Goal: Task Accomplishment & Management: Use online tool/utility

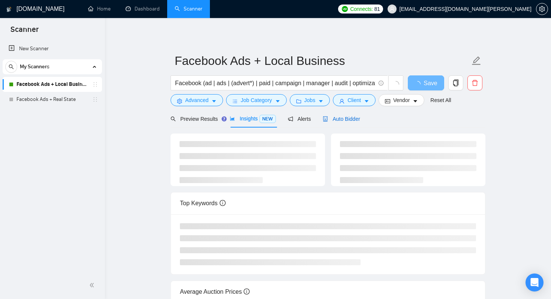
click at [347, 118] on span "Auto Bidder" at bounding box center [341, 119] width 37 height 6
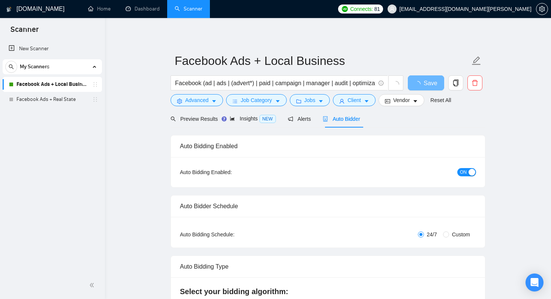
checkbox input "true"
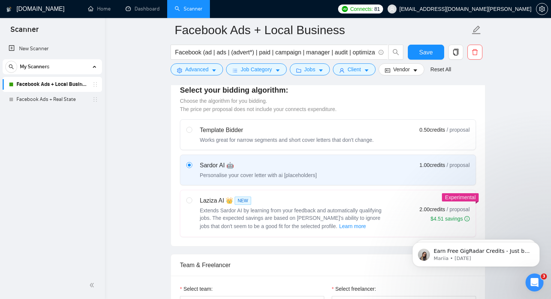
scroll to position [207, 0]
click at [189, 202] on input "radio" at bounding box center [188, 200] width 5 height 5
radio input "true"
radio input "false"
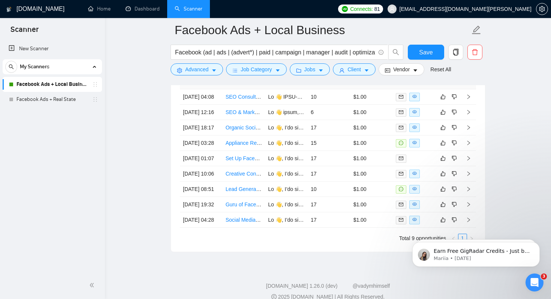
scroll to position [2051, 0]
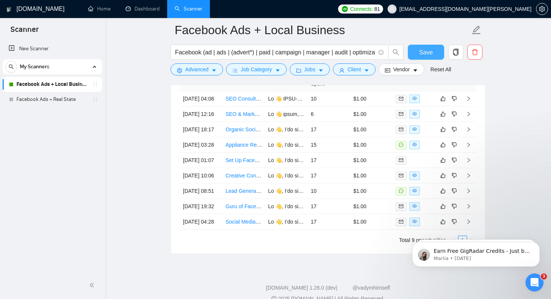
click at [427, 55] on span "Save" at bounding box center [425, 52] width 13 height 9
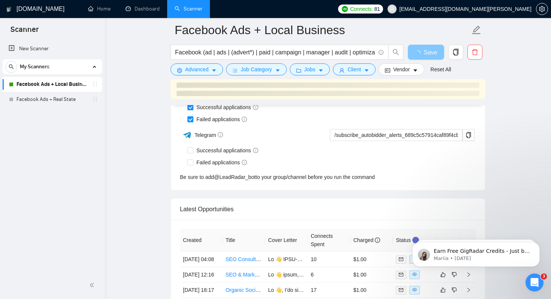
scroll to position [1903, 0]
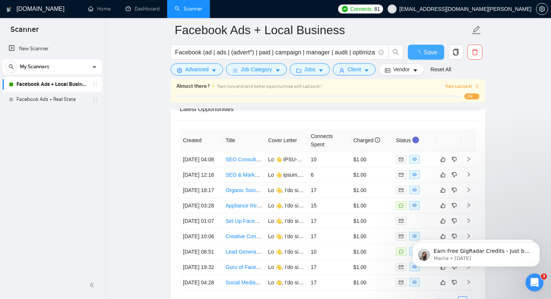
checkbox input "true"
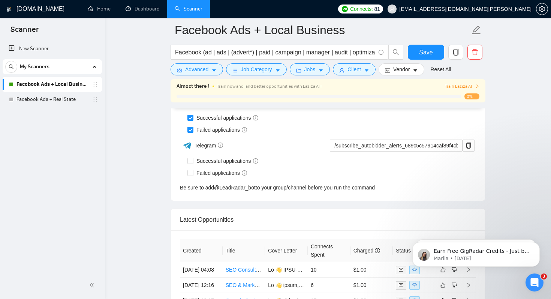
click at [461, 86] on span "Train Laziza AI" at bounding box center [462, 86] width 34 height 7
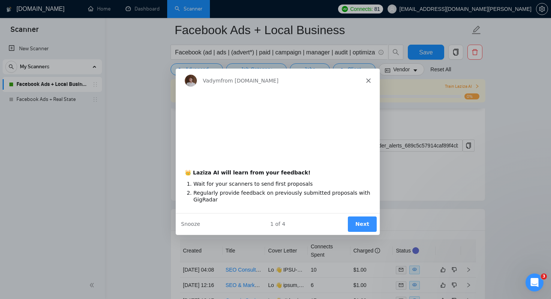
scroll to position [0, 0]
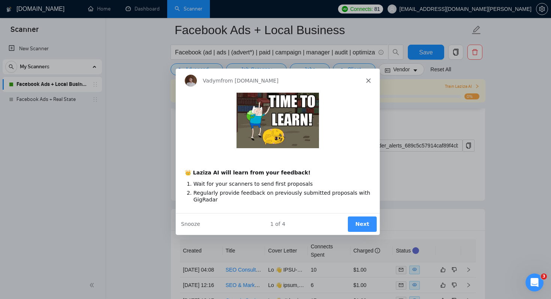
click at [362, 224] on button "Next" at bounding box center [361, 223] width 29 height 15
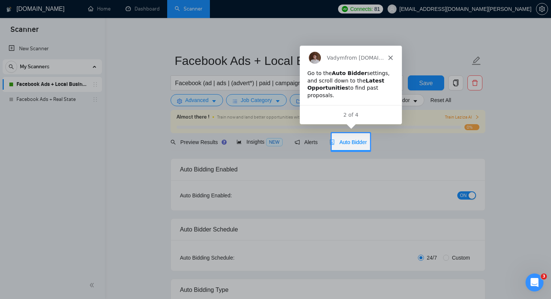
click at [349, 140] on span "Auto Bidder" at bounding box center [347, 142] width 37 height 6
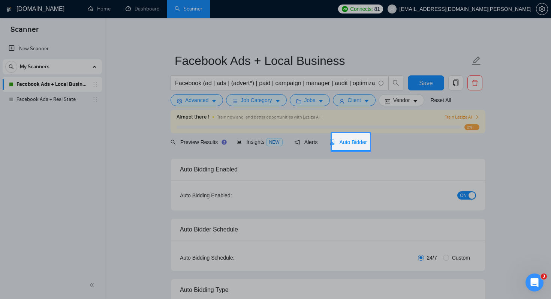
click at [349, 145] on span "Auto Bidder" at bounding box center [347, 142] width 37 height 6
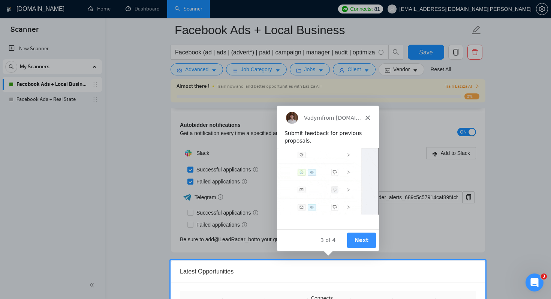
scroll to position [1851, 0]
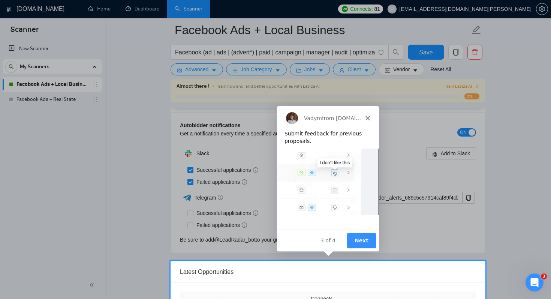
click at [362, 242] on button "Next" at bounding box center [361, 239] width 29 height 15
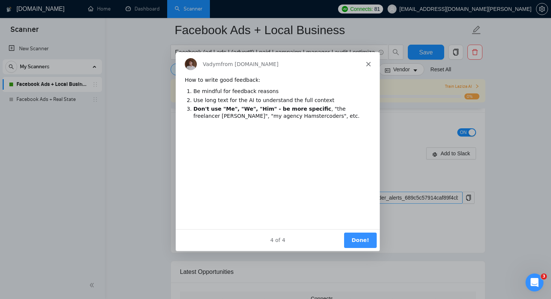
scroll to position [0, 0]
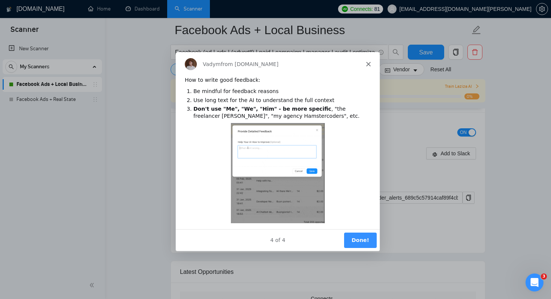
click at [369, 243] on button "Done!" at bounding box center [360, 239] width 33 height 15
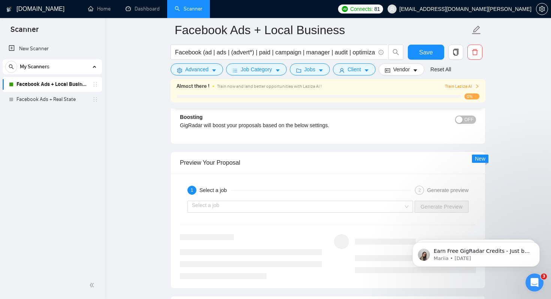
scroll to position [1435, 0]
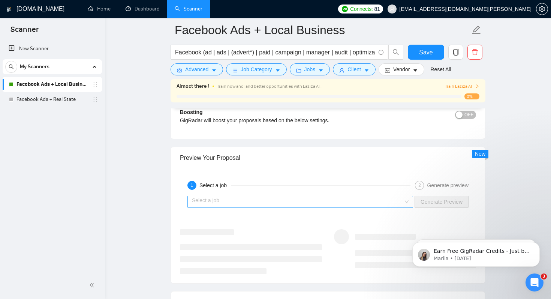
click at [296, 200] on input "search" at bounding box center [297, 201] width 211 height 11
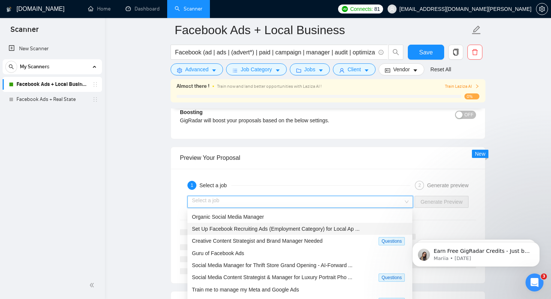
click at [255, 229] on span "Set Up Facebook Recruiting Ads (Employment Category) for Local Ap ..." at bounding box center [276, 229] width 168 height 6
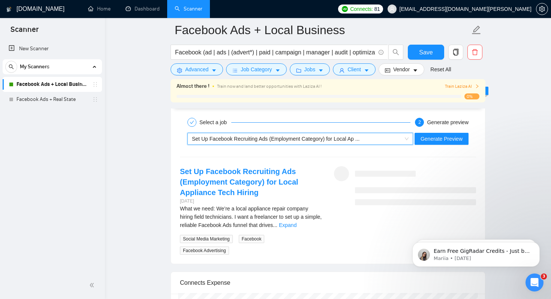
scroll to position [1483, 0]
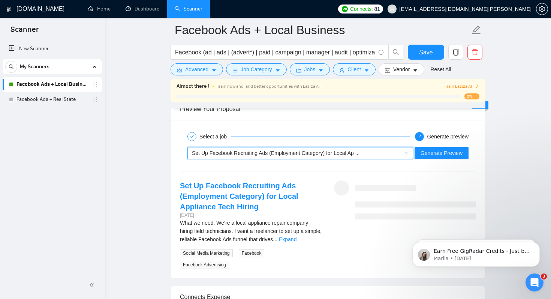
click at [398, 149] on div "Set Up Facebook Recruiting Ads (Employment Category) for Local Ap ..." at bounding box center [297, 152] width 210 height 11
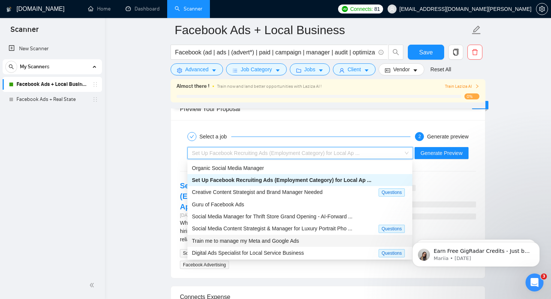
click at [287, 240] on span "Train me to manage my Meta and Google Ads" at bounding box center [245, 241] width 107 height 6
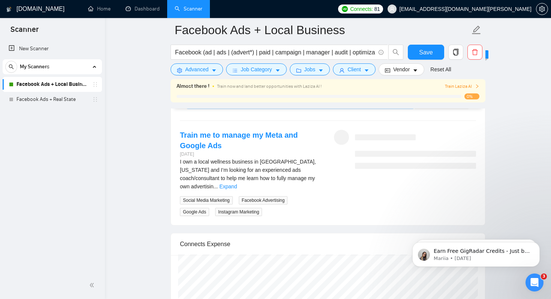
scroll to position [1504, 0]
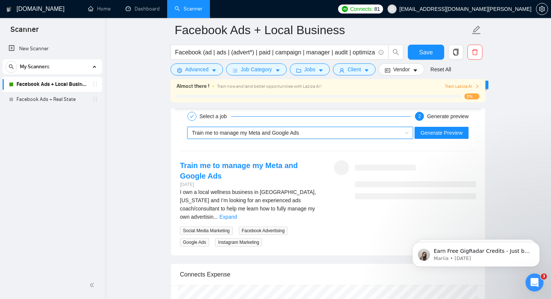
click at [464, 85] on span "Train Laziza AI" at bounding box center [462, 86] width 34 height 7
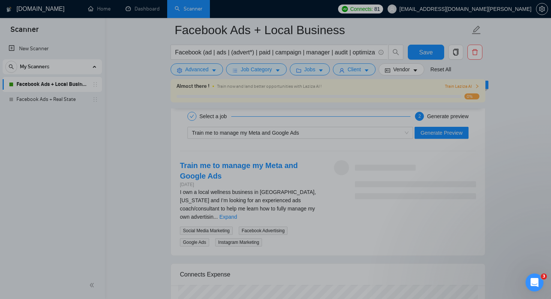
scroll to position [0, 0]
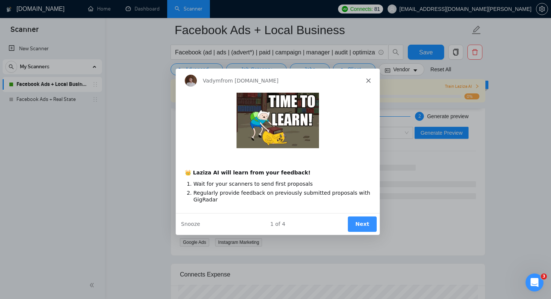
click at [356, 222] on button "Next" at bounding box center [361, 223] width 29 height 15
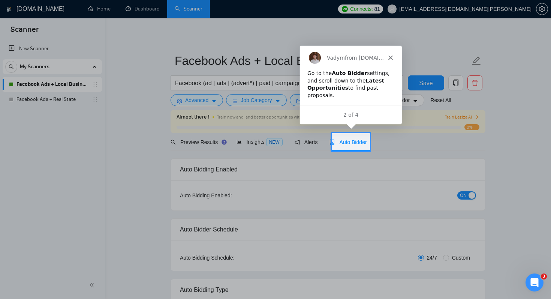
click at [358, 144] on span "Auto Bidder" at bounding box center [347, 142] width 37 height 6
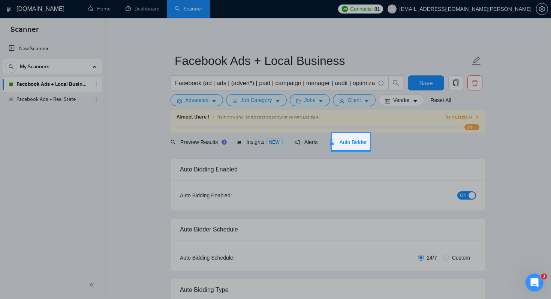
click at [355, 142] on span "Auto Bidder" at bounding box center [347, 142] width 37 height 6
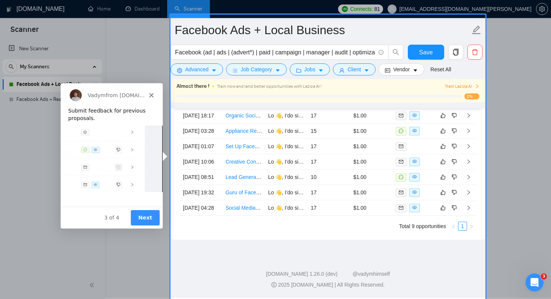
scroll to position [2140, 0]
click at [139, 218] on button "Next" at bounding box center [144, 216] width 29 height 15
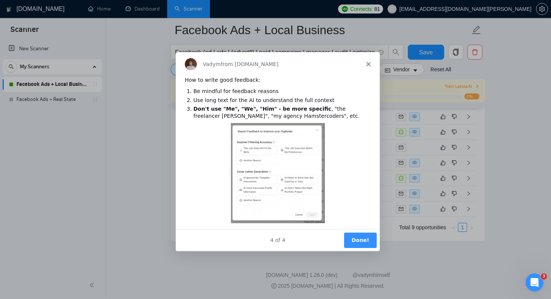
scroll to position [0, 0]
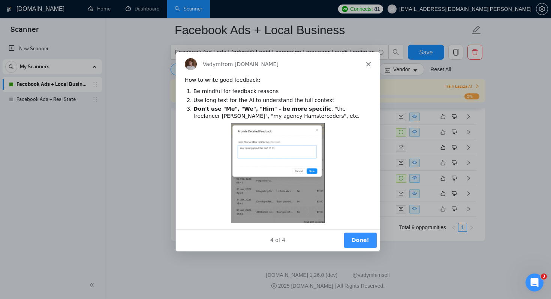
click at [370, 62] on div "Vadym from GigRadar.io" at bounding box center [277, 64] width 204 height 24
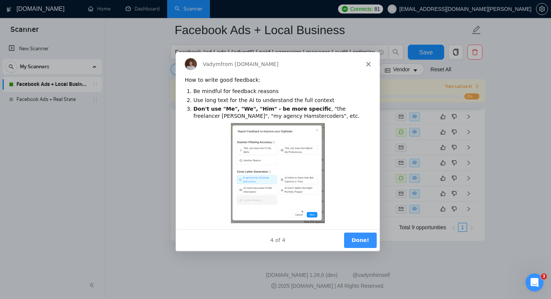
click at [369, 64] on polygon "Close" at bounding box center [368, 63] width 4 height 4
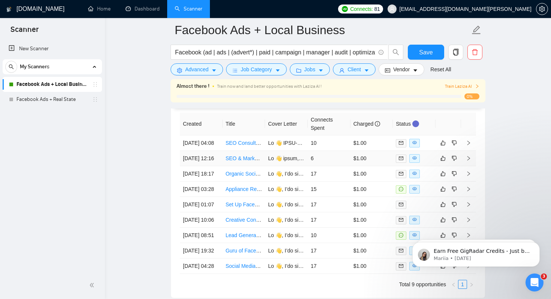
scroll to position [2066, 0]
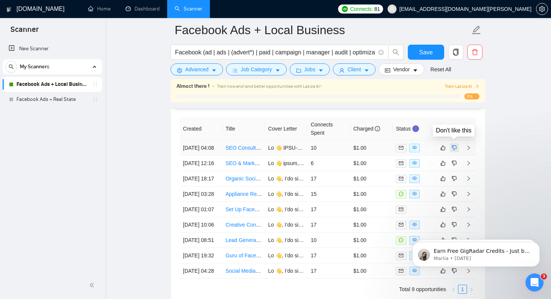
click at [455, 145] on icon "dislike" at bounding box center [454, 148] width 5 height 6
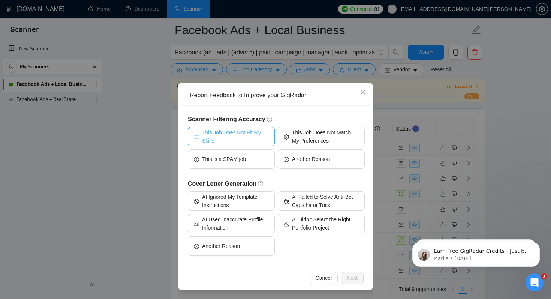
click at [249, 139] on span "This Job Does Not Fit My Skills" at bounding box center [235, 136] width 67 height 16
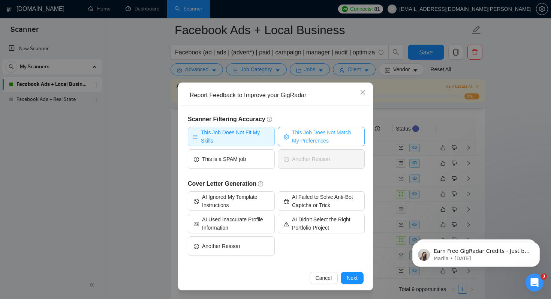
click at [310, 136] on span "This Job Does Not Match My Preferences" at bounding box center [325, 136] width 67 height 16
click at [354, 279] on span "Next" at bounding box center [352, 278] width 11 height 8
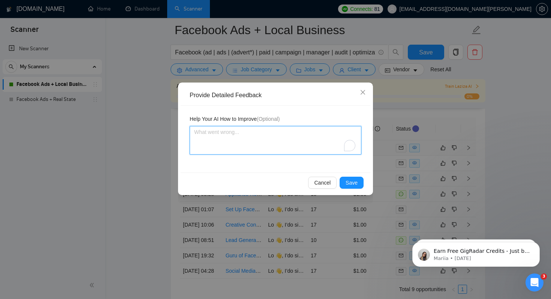
click at [304, 145] on textarea "To enrich screen reader interactions, please activate Accessibility in Grammarl…" at bounding box center [276, 140] width 172 height 28
type textarea "A"
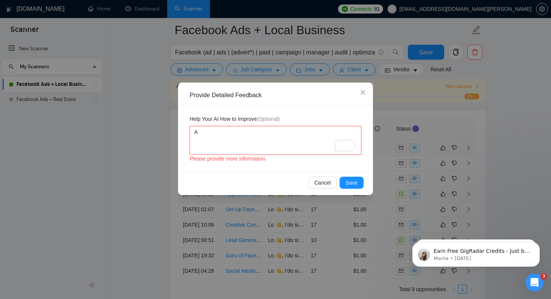
type textarea "An"
type textarea "Any"
type textarea "Anyth"
type textarea "Anythi"
type textarea "Anythin"
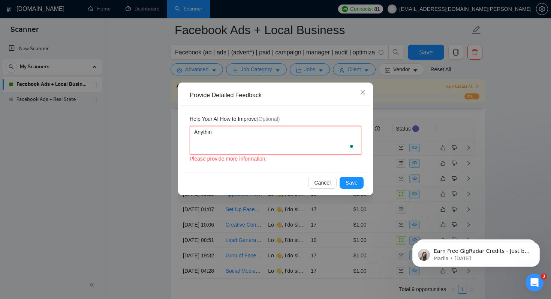
type textarea "Anything"
type textarea "D"
type textarea "DO"
type textarea "DON"
type textarea "DON'"
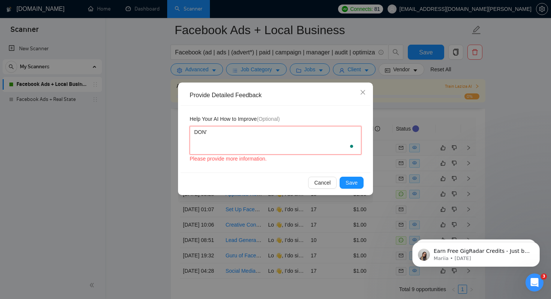
type textarea "DON'T"
type textarea "DON'T a"
type textarea "DON'T ap"
type textarea "DON'T app"
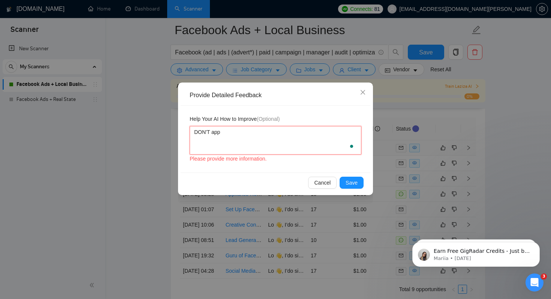
type textarea "DON'T appl"
type textarea "DON'T applyb"
type textarea "DON'T applyb t"
type textarea "DON'T applyb to"
type textarea "DON'T applyb t"
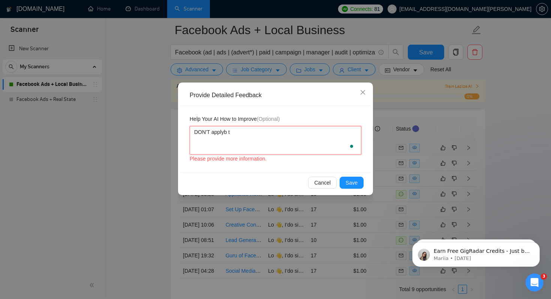
type textarea "DON'T applyb"
type textarea "DON'T apply"
type textarea "DON'T apply t"
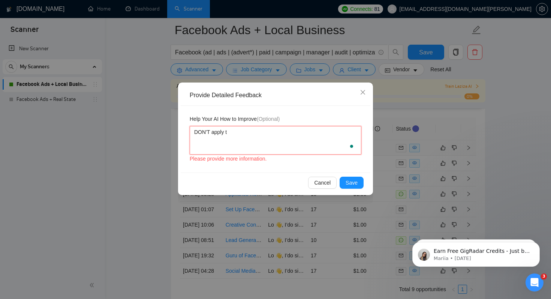
type textarea "DON'T apply to"
type textarea "DON'T apply to a"
type textarea "DON'T apply to an"
type textarea "DON'T apply to any"
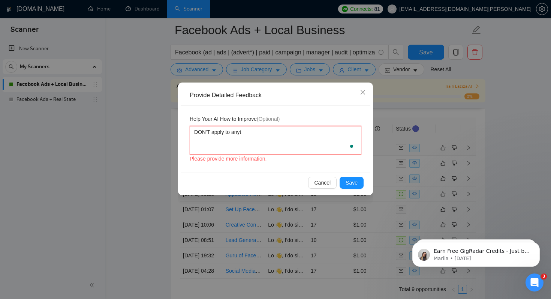
type textarea "DON'T apply to anyth"
type textarea "DON'T apply to anythi"
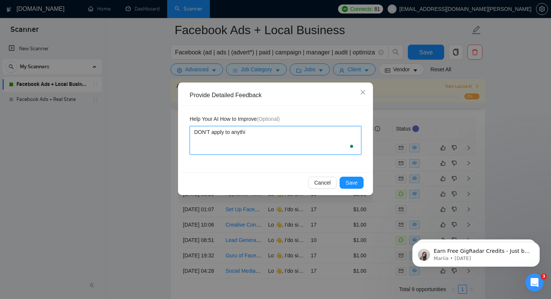
type textarea "DON'T apply to anythin"
type textarea "DON'T apply to anything"
type textarea "DON'T apply to anything r"
type textarea "DON'T apply to anything re"
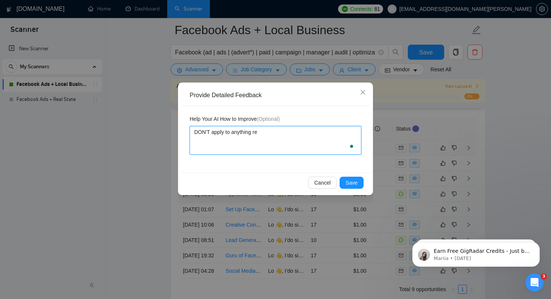
type textarea "DON'T apply to anything rel"
type textarea "DON'T apply to anything rela"
type textarea "DON'T apply to anything relat"
type textarea "DON'T apply to anything relate"
type textarea "DON'T apply to anything related"
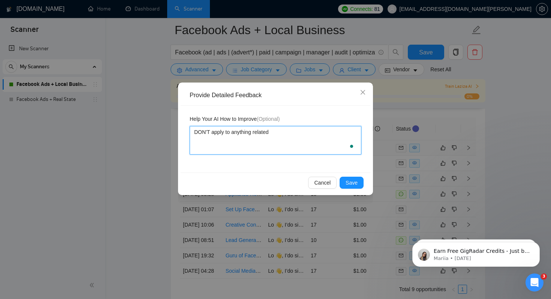
type textarea "DON'T apply to anything related t"
type textarea "DON'T apply to anything related to"
type textarea "DON'T apply to anything related to S"
type textarea "DON'T apply to anything related to SE"
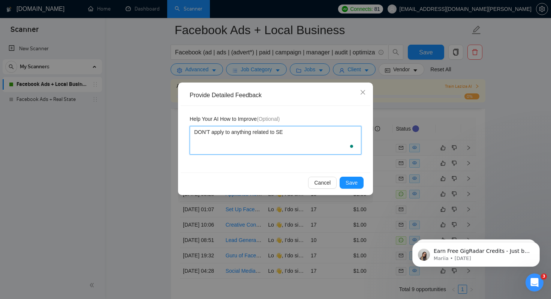
type textarea "DON'T apply to anything related to SEO"
type textarea "DON'T apply to anything related to SEO h"
type textarea "DON'T apply to anything related to SEO he"
type textarea "DON'T apply to anything related to SEO hea"
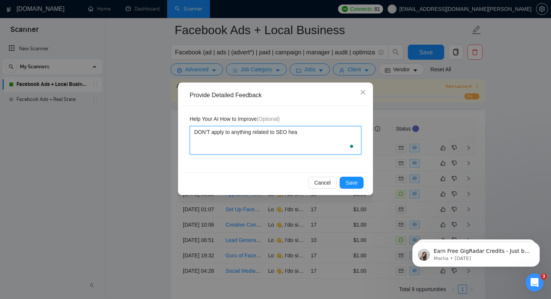
type textarea "DON'T apply to anything related to SEO heav"
type textarea "DON'T apply to anything related to SEO heavy"
type textarea "DON'T apply to anything related to SEO heavy j"
type textarea "DON'T apply to anything related to SEO heavy jo"
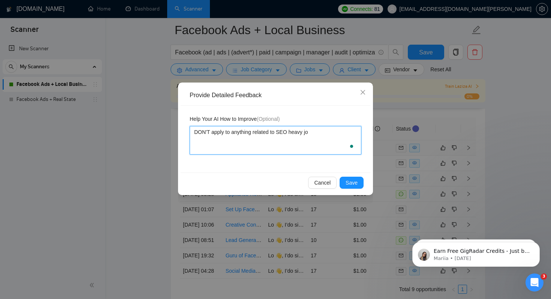
type textarea "DON'T apply to anything related to SEO heavy job"
type textarea "DON'T apply to anything related to SEO heavy jobs"
click at [355, 184] on span "Save" at bounding box center [352, 182] width 12 height 8
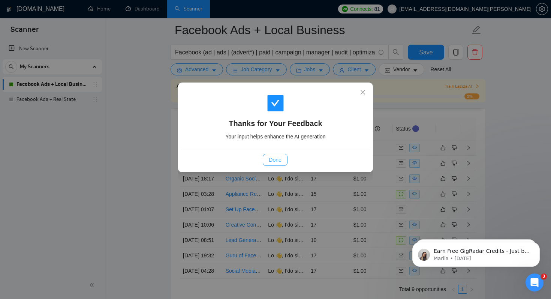
click at [280, 162] on span "Done" at bounding box center [275, 160] width 12 height 8
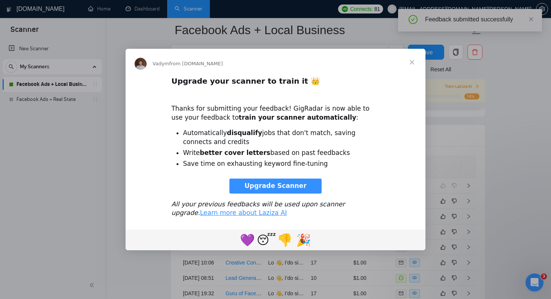
scroll to position [0, 0]
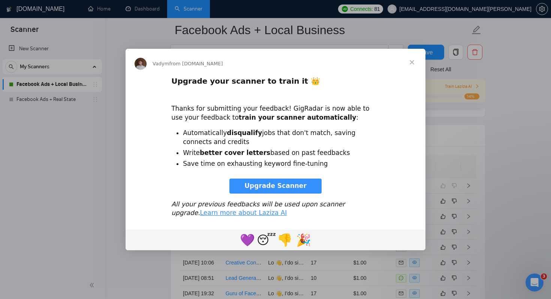
drag, startPoint x: 224, startPoint y: 133, endPoint x: 216, endPoint y: 142, distance: 12.5
click at [217, 142] on li "Automatically disqualify jobs that don't match, saving connects and credits" at bounding box center [281, 138] width 197 height 18
click at [221, 149] on b "better cover letters" at bounding box center [235, 152] width 70 height 7
click at [287, 187] on span "Upgrade Scanner" at bounding box center [275, 185] width 62 height 7
click at [262, 187] on span "Upgrade Scanner" at bounding box center [275, 185] width 62 height 7
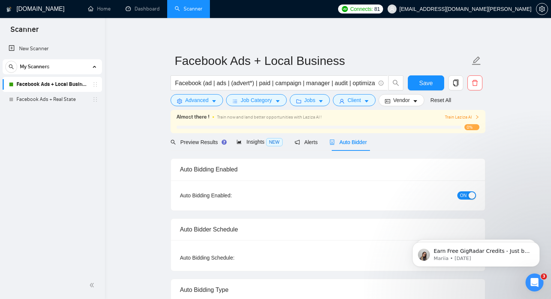
click at [459, 117] on span "Train Laziza AI" at bounding box center [462, 117] width 34 height 7
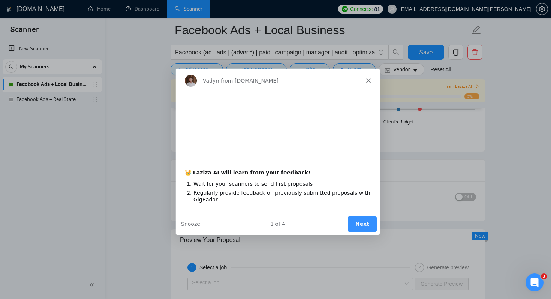
scroll to position [1382, 0]
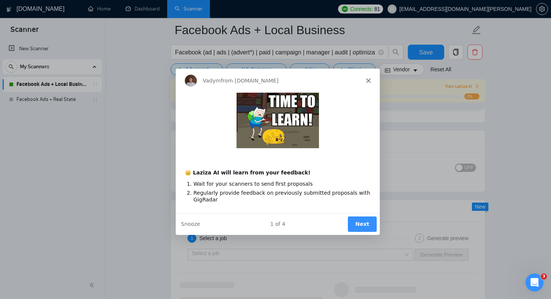
click at [366, 79] on polygon "Close" at bounding box center [368, 80] width 4 height 4
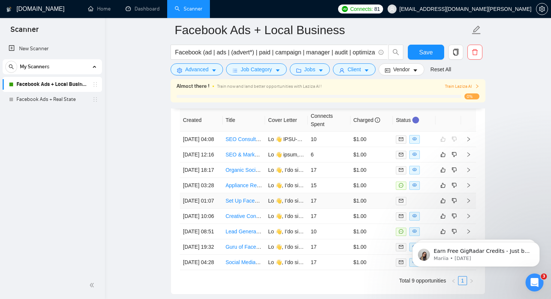
scroll to position [2033, 0]
click at [453, 158] on icon "dislike" at bounding box center [454, 155] width 5 height 6
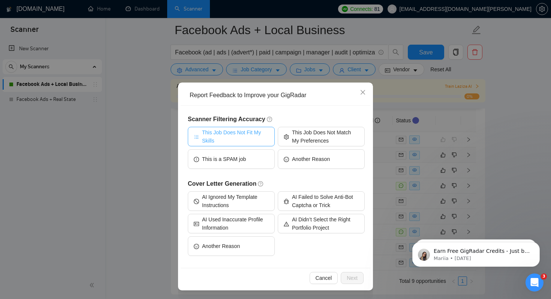
click at [257, 135] on span "This Job Does Not Fit My Skills" at bounding box center [235, 136] width 67 height 16
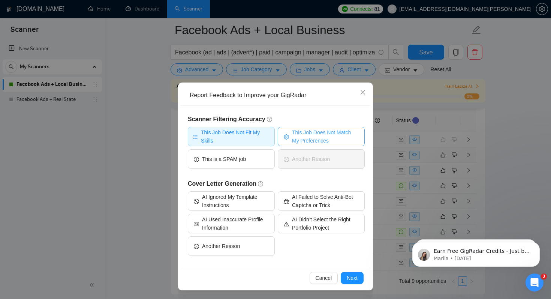
click at [311, 137] on span "This Job Does Not Match My Preferences" at bounding box center [325, 136] width 67 height 16
click at [349, 280] on span "Next" at bounding box center [352, 278] width 11 height 8
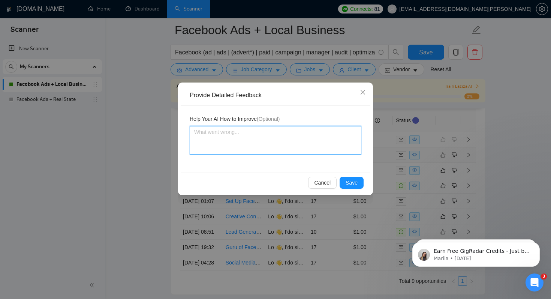
click at [302, 141] on textarea at bounding box center [276, 140] width 172 height 28
paste textarea "DON'T apply to anything related to SEO heavy jobs"
type textarea "DON'T apply to anything related to SEO heavy jobs"
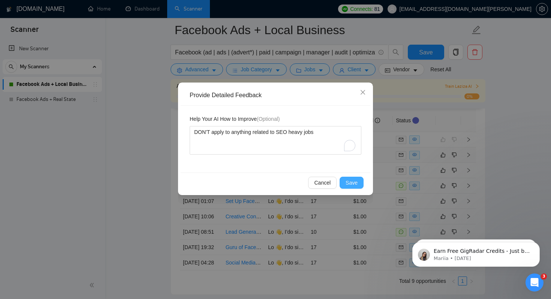
click at [357, 186] on span "Save" at bounding box center [352, 182] width 12 height 8
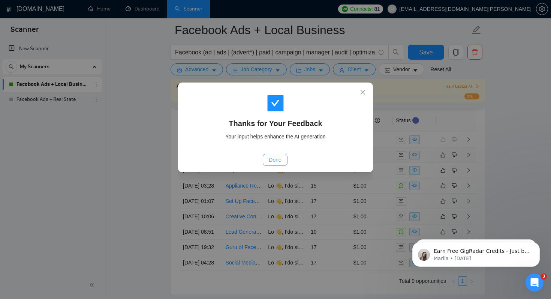
click at [274, 159] on span "Done" at bounding box center [275, 160] width 12 height 8
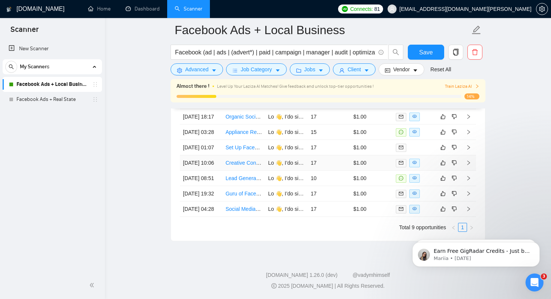
scroll to position [2110, 0]
click at [237, 196] on link "Guru of Facebook Ads" at bounding box center [252, 193] width 52 height 6
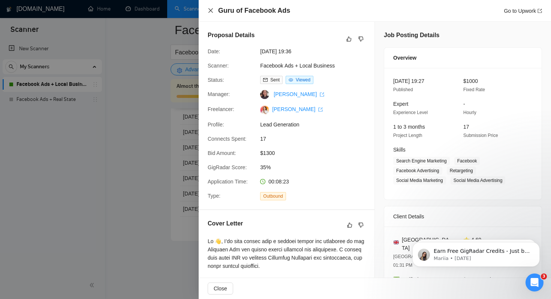
click at [209, 9] on icon "close" at bounding box center [210, 10] width 4 height 4
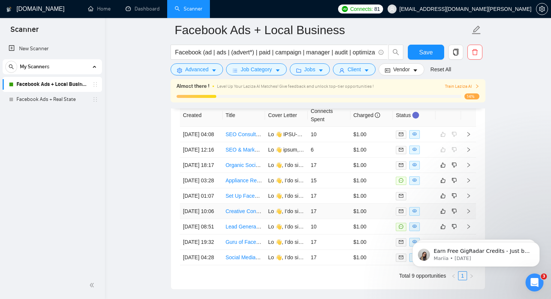
scroll to position [2038, 0]
click at [234, 173] on td "Organic Social Media Manager" at bounding box center [244, 165] width 43 height 15
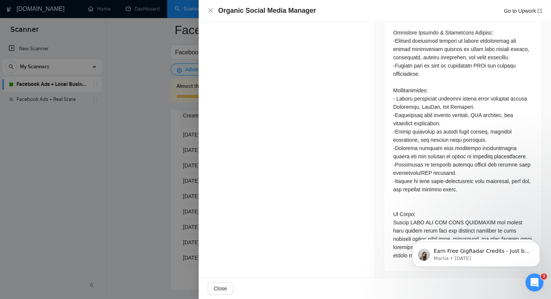
scroll to position [1041, 0]
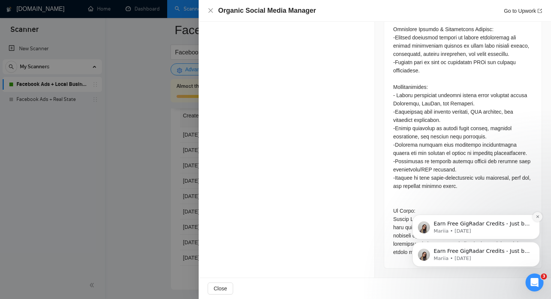
click at [538, 216] on icon "Dismiss notification" at bounding box center [538, 216] width 4 height 4
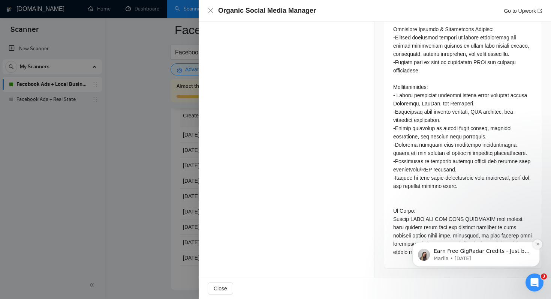
click at [538, 243] on icon "Dismiss notification" at bounding box center [538, 244] width 4 height 4
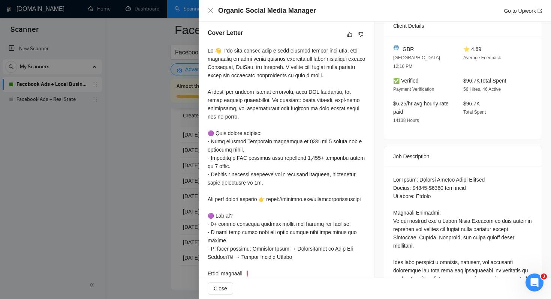
scroll to position [0, 0]
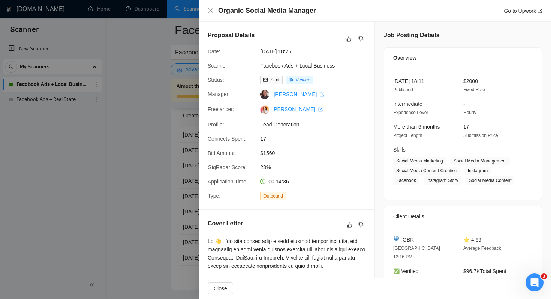
click at [301, 13] on h4 "Organic Social Media Manager" at bounding box center [267, 10] width 98 height 9
copy h4 "Organic Social Media Manager"
click at [209, 10] on icon "close" at bounding box center [210, 10] width 4 height 4
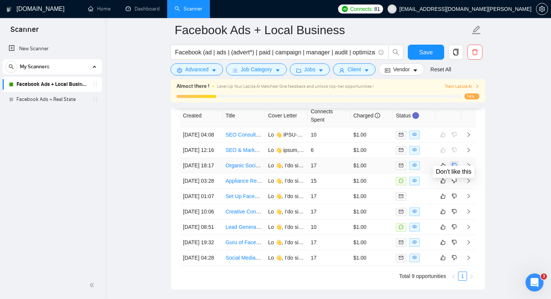
click at [453, 168] on icon "dislike" at bounding box center [454, 165] width 5 height 5
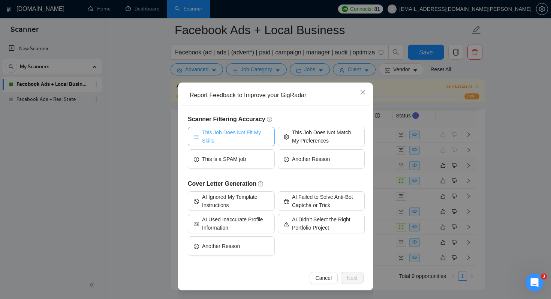
click at [249, 138] on span "This Job Does Not Fit My Skills" at bounding box center [235, 136] width 67 height 16
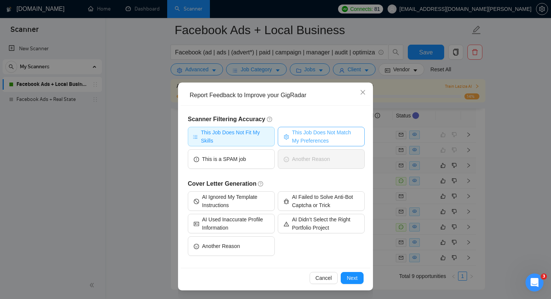
click at [311, 140] on span "This Job Does Not Match My Preferences" at bounding box center [325, 136] width 67 height 16
click at [351, 278] on span "Next" at bounding box center [352, 278] width 11 height 8
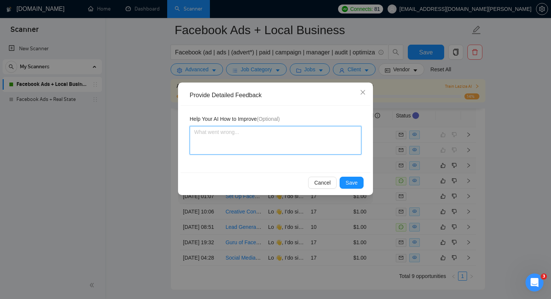
click at [278, 141] on textarea at bounding box center [276, 140] width 172 height 28
paste textarea "Organic Social Media Manager"
type textarea "Organic Social Media Manager"
type textarea "IOrganic Social Media Manager"
type textarea "Organic Social Media Manager"
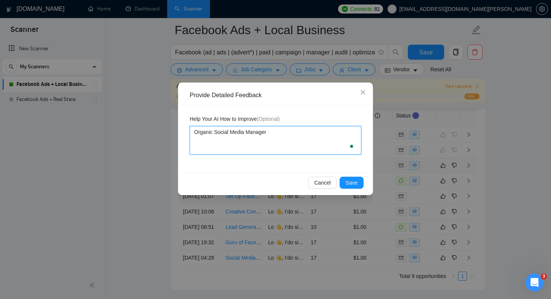
type textarea "MOrganic Social Media Manager"
type textarea "MyOrganic Social Media Manager"
type textarea "My Organic Social Media Manager"
type textarea "My fOrganic Social Media Manager"
type textarea "My foOrganic Social Media Manager"
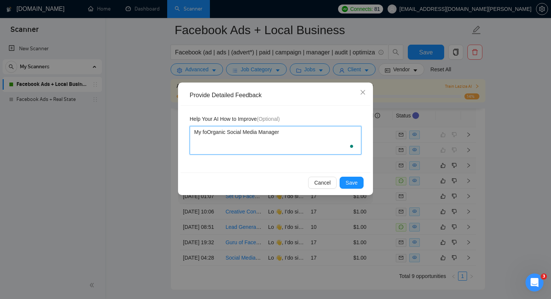
type textarea "My focOrganic Social Media Manager"
type textarea "My focuOrganic Social Media Manager"
type textarea "My focusOrganic Social Media Manager"
type textarea "My focus Organic Social Media Manager"
type textarea "My focus iOrganic Social Media Manager"
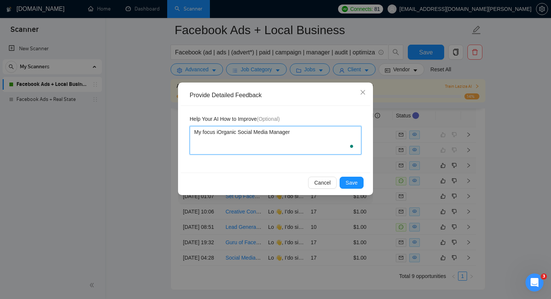
type textarea "My focus ifOrganic Social Media Manager"
type textarea "My focus if Organic Social Media Manager"
type textarea "My focus if POrganic Social Media Manager"
type textarea "My focus if PAOrganic Social Media Manager"
type textarea "My focus if PAIOrganic Social Media Manager"
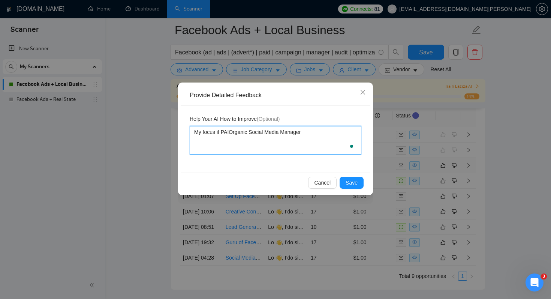
type textarea "My focus if PAIDOrganic Social Media Manager"
type textarea "My focus if PAID Organic Social Media Manager"
type textarea "My focus if PAID AOrganic Social Media Manager"
type textarea "My focus if PAID ADOrganic Social Media Manager"
type textarea "My focus if PAID ADSOrganic Social Media Manager"
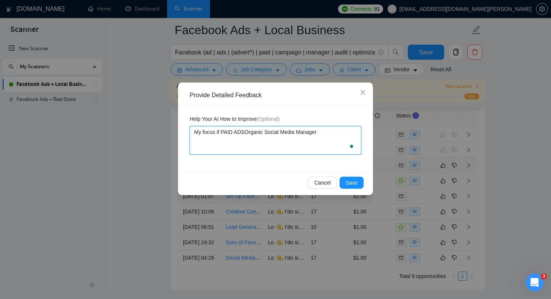
type textarea "My focus if PAID ADS,Organic Social Media Manager"
type textarea "My focus if PAID ADS, Organic Social Media Manager"
type textarea "My focus if PAID ADS, nOrganic Social Media Manager"
type textarea "My focus if PAID ADS, noOrganic Social Media Manager"
type textarea "My focus if PAID ADS, notOrganic Social Media Manager"
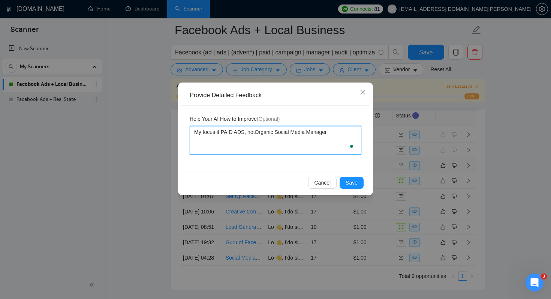
type textarea "My focus if PAID ADS, nothOrganic Social Media Manager"
type textarea "My focus if PAID ADS, nothiOrganic Social Media Manager"
type textarea "My focus if PAID ADS, nothinOrganic Social Media Manager"
type textarea "My focus if PAID ADS, nothingOrganic Social Media Manager"
type textarea "My focus if PAID ADS, fnothingOrganic Social Media Manager"
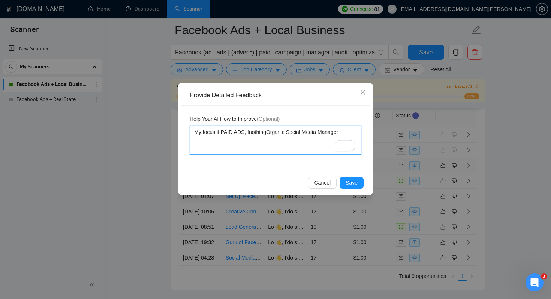
type textarea "My focus if PAID ADS, fanothingOrganic Social Media Manager"
type textarea "My focus if PAID ADS, fnothingOrganic Social Media Manager"
type textarea "My focus if PAID ADS, nothingOrganic Social Media Manager"
type textarea "My focus if PAID ADS,nothingOrganic Social Media Manager"
type textarea "My focus if PAID ADSnothingOrganic Social Media Manager"
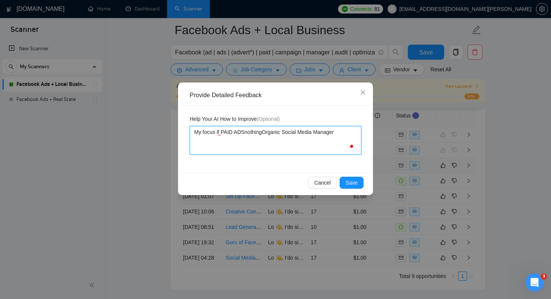
type textarea "My focus if PAID ADS nothingOrganic Social Media Manager"
type textarea "My focus if PAID ADSnothingOrganic Social Media Manager"
type textarea "My focus if PAID ADS,nothingOrganic Social Media Manager"
type textarea "My focus if PAID ADS, nothingOrganic Social Media Manager"
type textarea "My focus if PAID ADS, InothingOrganic Social Media Manager"
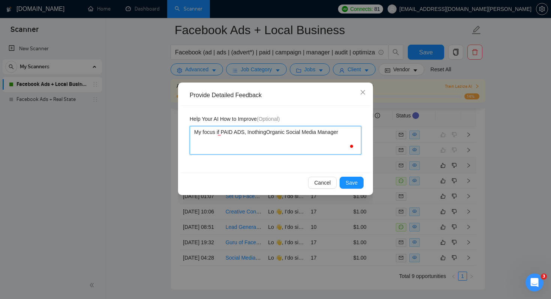
type textarea "My focus if PAID ADS, I'nothingOrganic Social Media Manager"
type textarea "My focus if PAID ADS, I'mnothingOrganic Social Media Manager"
type textarea "My focus if PAID ADS, I'm nothingOrganic Social Media Manager"
type textarea "My focus if PAID ADS, I'm anothingOrganic Social Media Manager"
type textarea "My focus if PAID ADS, I'm a FnothingOrganic Social Media Manager"
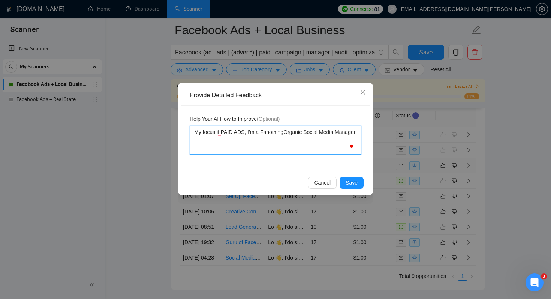
type textarea "My focus if PAID ADS, I'm a FacnothingOrganic Social Media Manager"
type textarea "My focus if PAID ADS, I'm a FacebnothingOrganic Social Media Manager"
type textarea "My focus if PAID ADS, I'm a FacebonothingOrganic Social Media Manager"
type textarea "My focus if PAID ADS, I'm a FaceboonothingOrganic Social Media Manager"
type textarea "My focus if PAID ADS, I'm a FacebooknothingOrganic Social Media Manager"
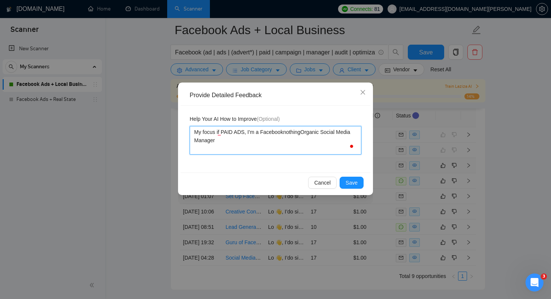
type textarea "My focus if PAID ADS, I'm a Facebook nothingOrganic Social Media Manager"
type textarea "My focus if PAID ADS, I'm a Facebook anothingOrganic Social Media Manager"
type textarea "My focus if PAID ADS, I'm a Facebook adnothingOrganic Social Media Manager"
type textarea "My focus if PAID ADS, I'm a Facebook adsnothingOrganic Social Media Manager"
type textarea "My focus if PAID ADS, I'm a Facebook ads nothingOrganic Social Media Manager"
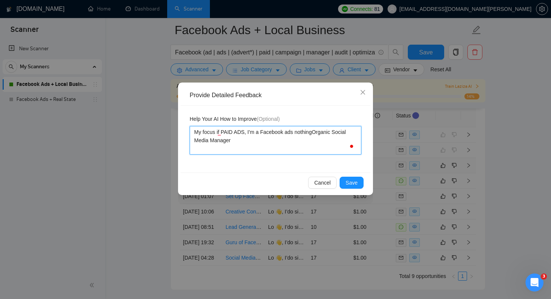
type textarea "My focus if PAID ADS, I'm a Facebook ads enothingOrganic Social Media Manager"
type textarea "My focus if PAID ADS, I'm a Facebook ads exnothingOrganic Social Media Manager"
type textarea "My focus if PAID ADS, I'm a Facebook ads expnothingOrganic Social Media Manager"
type textarea "My focus if PAID ADS, I'm a Facebook ads expenothingOrganic Social Media Manager"
type textarea "My focus if PAID ADS, I'm a Facebook ads expernothingOrganic Social Media Manag…"
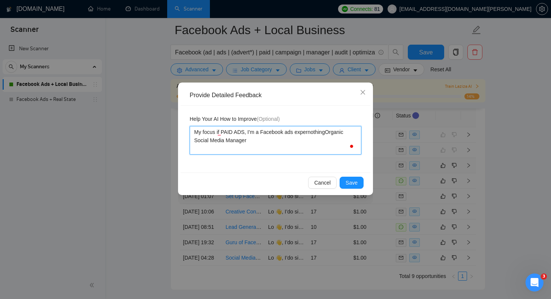
type textarea "My focus if PAID ADS, I'm a Facebook ads expertnothingOrganic Social Media Mana…"
type textarea "My focus if PAID ADS, I'm a Facebook ads expert,nothingOrganic Social Media Man…"
type textarea "My focus if PAID ADS, I'm a Facebook ads expert, nothingOrganic Social Media Ma…"
type textarea "My focus if PAID ADS, I'm a Facebook ads expert, nothing Organic Social Media M…"
type textarea "My focus if PAID ADS, I'm a Facebook ads expert, nothing rOrganic Social Media …"
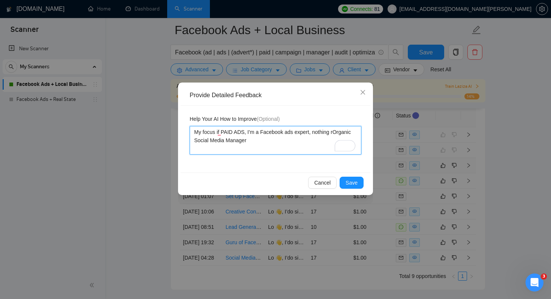
type textarea "My focus if PAID ADS, I'm a Facebook ads expert, nothing reOrganic Social Media…"
type textarea "My focus if PAID ADS, I'm a Facebook ads expert, nothing reaOrganic Social Medi…"
type textarea "My focus if PAID ADS, I'm a Facebook ads expert, nothing realOrganic Social Med…"
type textarea "My focus if PAID ADS, I'm a Facebook ads expert, nothing reaOrganic Social Medi…"
type textarea "My focus if PAID ADS, I'm a Facebook ads expert, nothing reOrganic Social Media…"
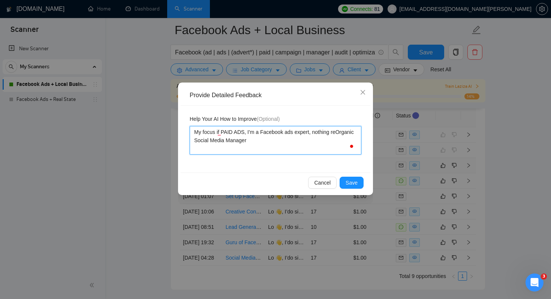
type textarea "My focus if PAID ADS, I'm a Facebook ads expert, nothing relOrganic Social Medi…"
type textarea "My focus if PAID ADS, I'm a Facebook ads expert, nothing relaOrganic Social Med…"
type textarea "My focus if PAID ADS, I'm a Facebook ads expert, nothing relatOrganic Social Me…"
type textarea "My focus if PAID ADS, I'm a Facebook ads expert, nothing relateOrganic Social M…"
type textarea "My focus if PAID ADS, I'm a Facebook ads expert, nothing relatedOrganic Social …"
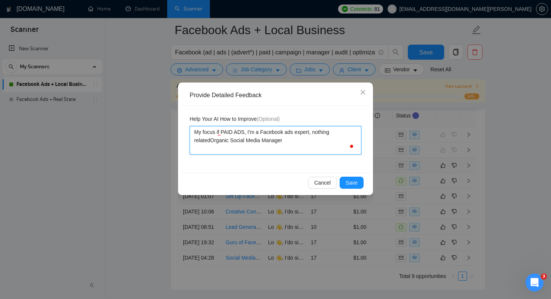
type textarea "My focus if PAID ADS, I'm a Facebook ads expert, nothing related Organic Social…"
type textarea "My focus if PAID ADS, I'm a Facebook ads expert, nothing related Organic c Soci…"
type textarea "My focus if PAID ADS, I'm a Facebook ads expert, nothing related Organic co Soc…"
type textarea "My focus if PAID ADS, I'm a Facebook ads expert, nothing related Organic con So…"
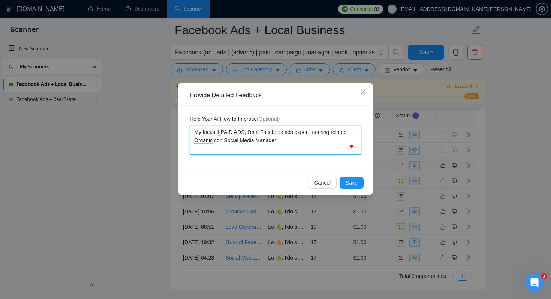
type textarea "My focus if PAID ADS, I'm a Facebook ads expert, nothing related Organic cont S…"
type textarea "My focus if PAID ADS, I'm a Facebook ads expert, nothing related Organic conte …"
type textarea "My focus if PAID ADS, I'm a Facebook ads expert, nothing related Organic conten…"
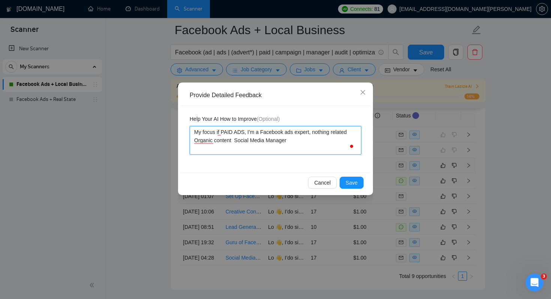
type textarea "My focus if PAID ADS, I'm a Facebook ads expert, nothing related Organic conten…"
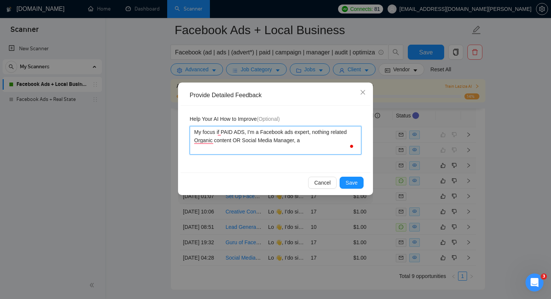
type textarea "My focus if PAID ADS, I'm a Facebook ads expert, nothing related Organic conten…"
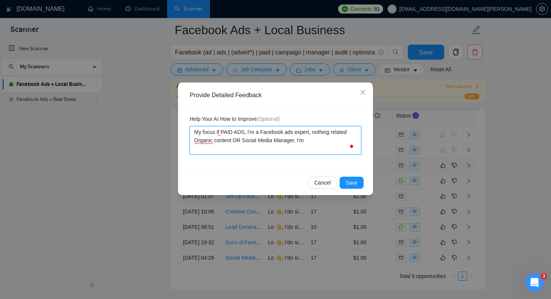
type textarea "My focus if PAID ADS, I'm a Facebook ads expert, nothing related Organic conten…"
click at [312, 134] on textarea "My focus is PAID ADS, I'm a Facebook ads expert, nothing related Organic conten…" at bounding box center [276, 140] width 172 height 28
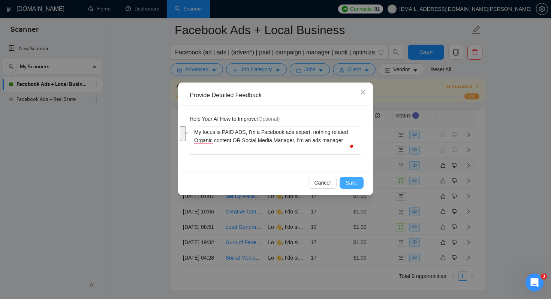
click at [354, 183] on span "Save" at bounding box center [352, 182] width 12 height 8
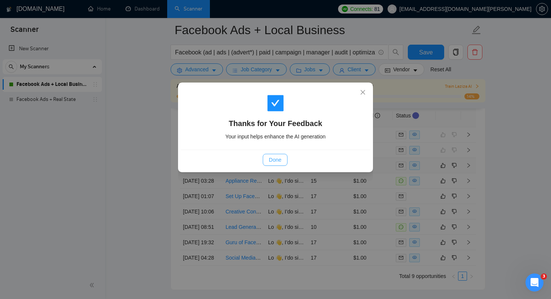
click at [277, 160] on span "Done" at bounding box center [275, 160] width 12 height 8
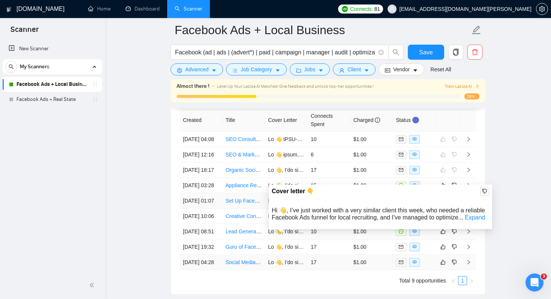
scroll to position [2035, 0]
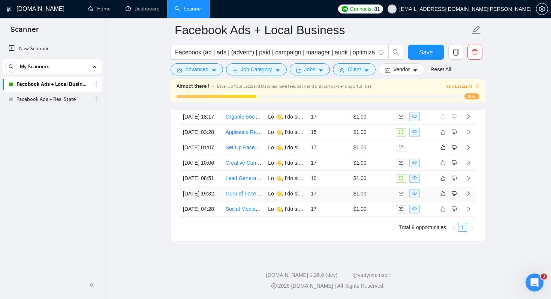
scroll to position [2154, 0]
click at [244, 212] on td "Social Media Manager for Thrift Store Grand Opening - AI-Forward Campaign" at bounding box center [244, 208] width 43 height 15
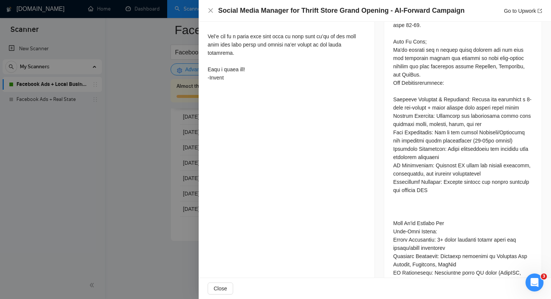
scroll to position [444, 0]
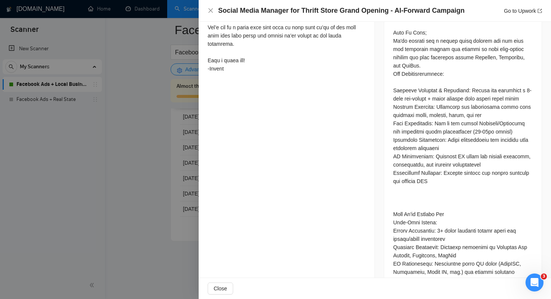
click at [165, 256] on div at bounding box center [275, 149] width 551 height 299
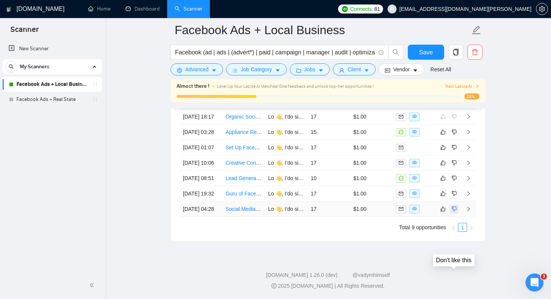
click at [455, 206] on icon "dislike" at bounding box center [454, 209] width 5 height 6
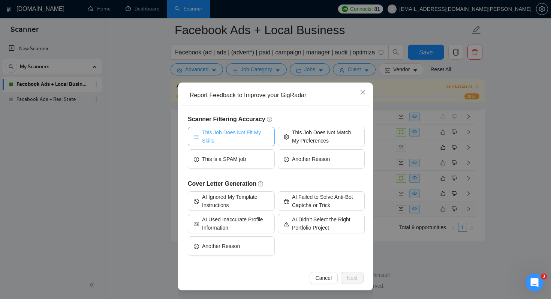
click at [212, 136] on span "This Job Does Not Fit My Skills" at bounding box center [235, 136] width 67 height 16
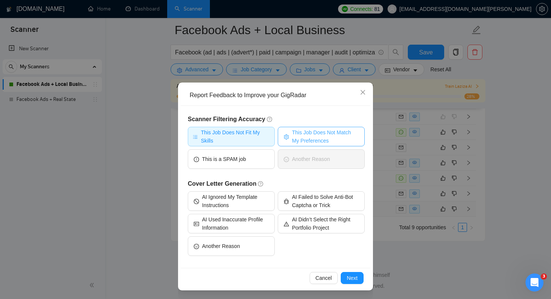
click at [314, 135] on span "This Job Does Not Match My Preferences" at bounding box center [325, 136] width 67 height 16
click at [350, 278] on span "Next" at bounding box center [352, 278] width 11 height 8
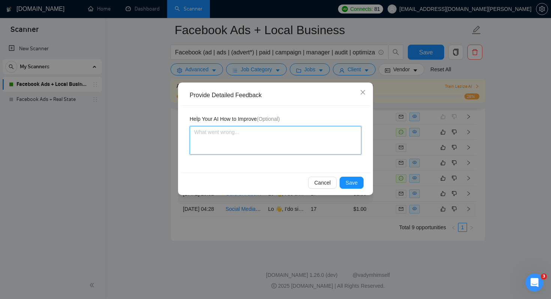
click at [286, 144] on textarea at bounding box center [276, 140] width 172 height 28
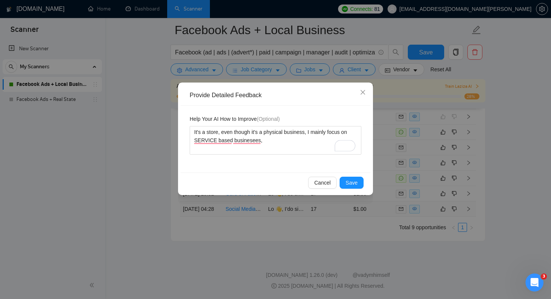
click at [218, 155] on div "Help Your AI How to Improve (Optional) It's a store, even though it's a physica…" at bounding box center [276, 139] width 190 height 67
click at [270, 142] on textarea "It's a store, even though it's a physical business, I mainly focus on SERVICE b…" at bounding box center [276, 140] width 172 height 28
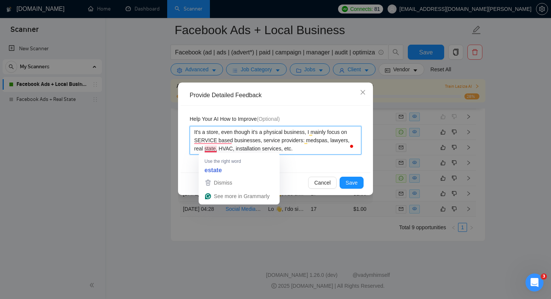
click at [205, 149] on textarea "It's a store, even though it's a physical business, I mainly focus on SERVICE b…" at bounding box center [276, 140] width 172 height 28
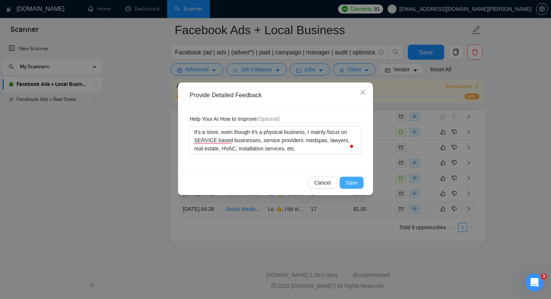
click at [356, 181] on span "Save" at bounding box center [352, 182] width 12 height 8
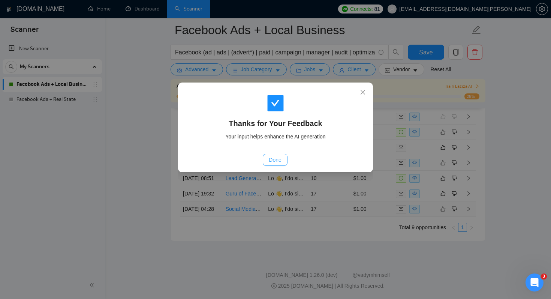
click at [271, 161] on span "Done" at bounding box center [275, 160] width 12 height 8
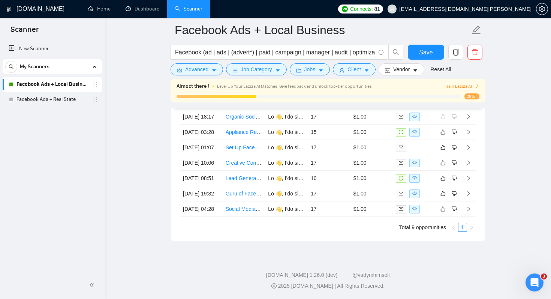
click at [244, 140] on td "Appliance Repair Company - Marketing Expert Needed" at bounding box center [244, 131] width 43 height 15
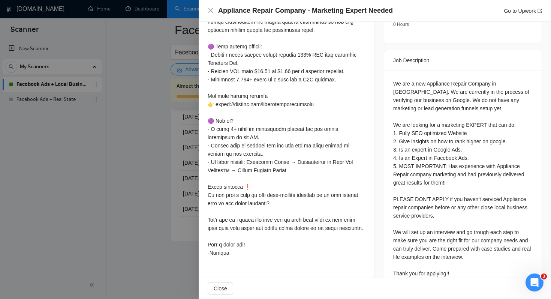
scroll to position [308, 0]
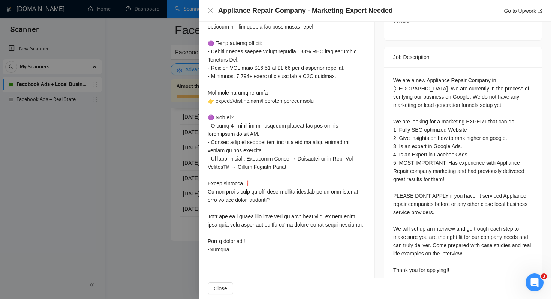
click at [172, 163] on div at bounding box center [275, 149] width 551 height 299
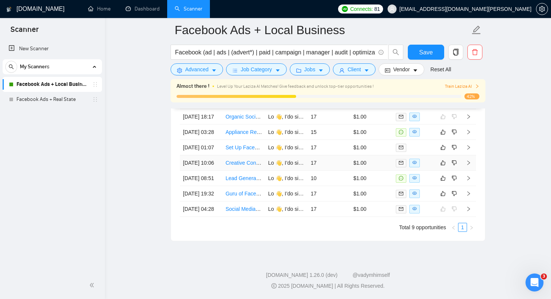
click at [234, 171] on td "Creative Content Strategist and Brand Manager Needed" at bounding box center [244, 162] width 43 height 15
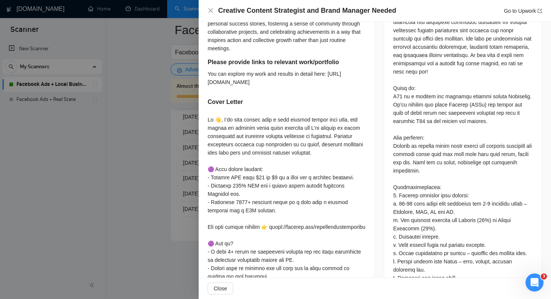
scroll to position [298, 0]
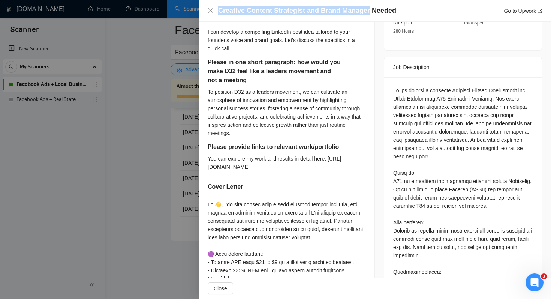
drag, startPoint x: 218, startPoint y: 10, endPoint x: 368, endPoint y: 12, distance: 149.9
click at [368, 12] on h4 "Creative Content Strategist and Brand Manager Needed" at bounding box center [307, 10] width 178 height 9
copy h4 "Creative Content Strategist and Brand Manager"
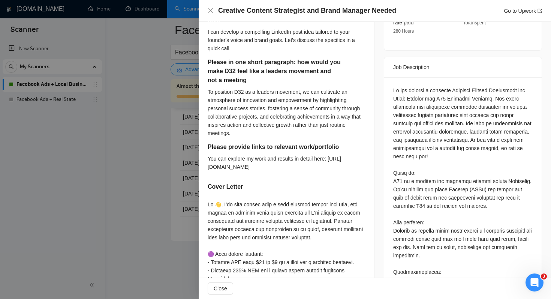
click at [156, 170] on div at bounding box center [275, 149] width 551 height 299
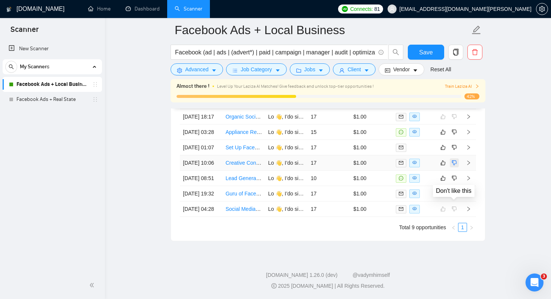
click at [454, 166] on icon "dislike" at bounding box center [454, 163] width 5 height 6
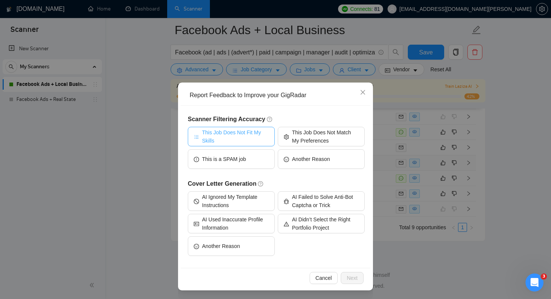
click at [233, 132] on span "This Job Does Not Fit My Skills" at bounding box center [235, 136] width 67 height 16
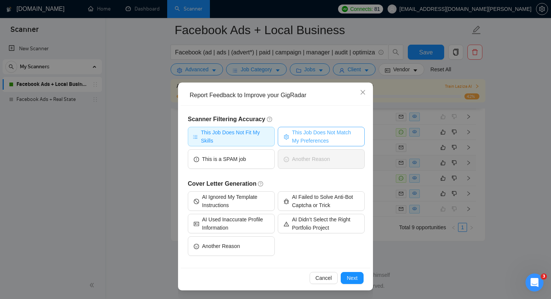
click at [313, 134] on span "This Job Does Not Match My Preferences" at bounding box center [325, 136] width 67 height 16
click at [352, 277] on span "Next" at bounding box center [352, 278] width 11 height 8
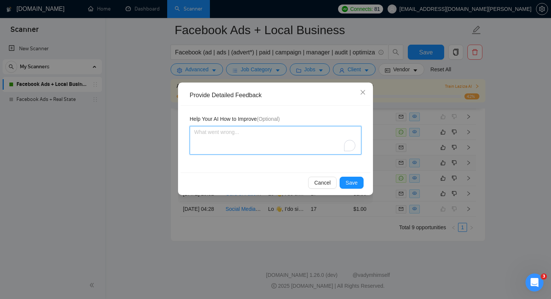
click at [266, 145] on textarea "To enrich screen reader interactions, please activate Accessibility in Grammarl…" at bounding box center [276, 140] width 172 height 28
paste textarea "Creative Content Strategist and Brand Manager"
click at [269, 133] on textarea "I'm NOT a Content Strategist and Brand Manager" at bounding box center [276, 140] width 172 height 28
click at [253, 136] on textarea "I'm NOT a Content Strategist or Brand Manager, my focus in Facebook ads, instag…" at bounding box center [276, 140] width 172 height 28
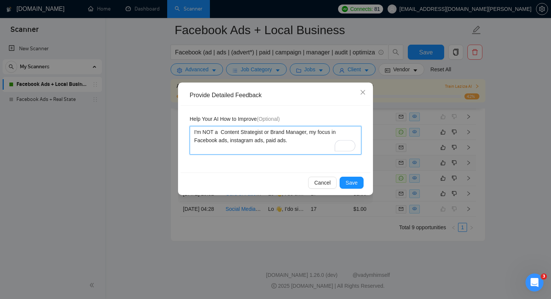
click at [253, 136] on textarea "I'm NOT a Content Strategist or Brand Manager, my focus in Facebook ads, instag…" at bounding box center [276, 140] width 172 height 28
click at [354, 182] on span "Save" at bounding box center [352, 182] width 12 height 8
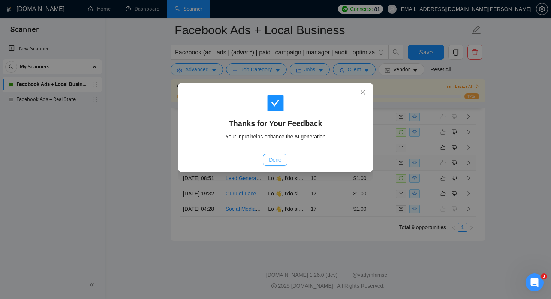
click at [277, 160] on span "Done" at bounding box center [275, 160] width 12 height 8
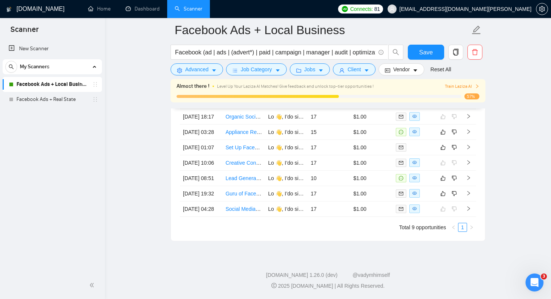
scroll to position [2053, 0]
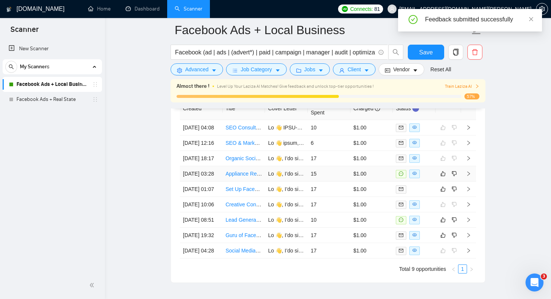
scroll to position [2047, 0]
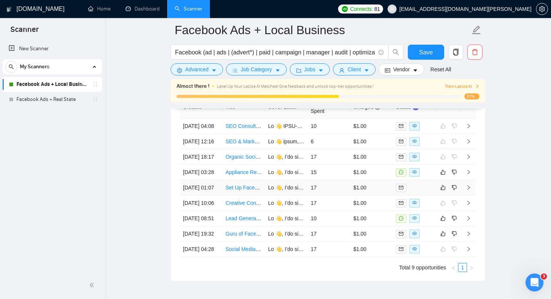
click at [243, 195] on td "Set Up Facebook Recruiting Ads (Employment Category) for Local Appliance Tech H…" at bounding box center [244, 187] width 43 height 15
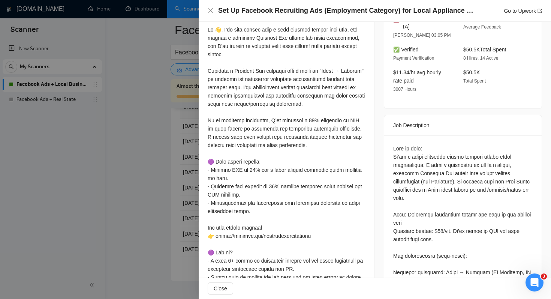
scroll to position [212, 0]
click at [155, 198] on div at bounding box center [275, 149] width 551 height 299
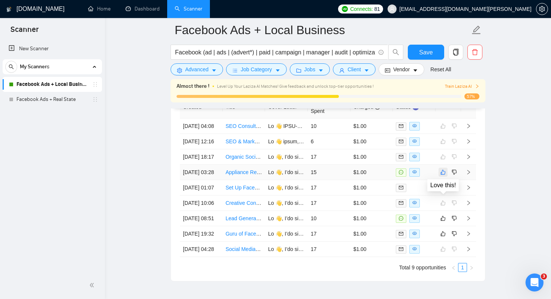
click at [444, 175] on icon "like" at bounding box center [442, 172] width 5 height 6
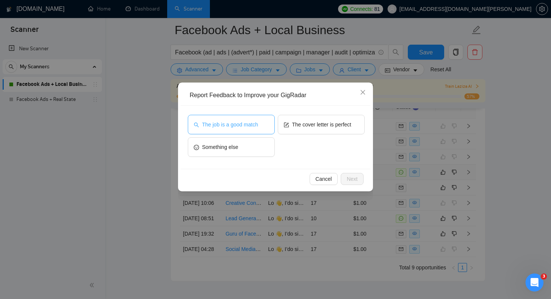
click at [235, 121] on span "The job is a good match" at bounding box center [230, 124] width 56 height 8
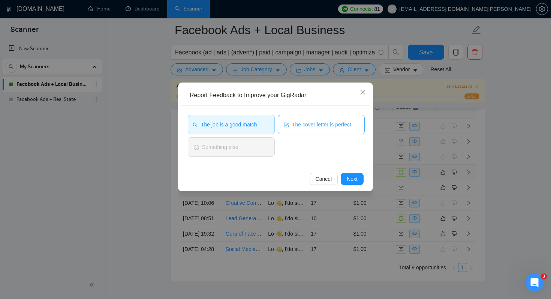
click at [330, 126] on span "The cover letter is perfect" at bounding box center [321, 124] width 59 height 8
click at [353, 180] on span "Next" at bounding box center [352, 179] width 11 height 8
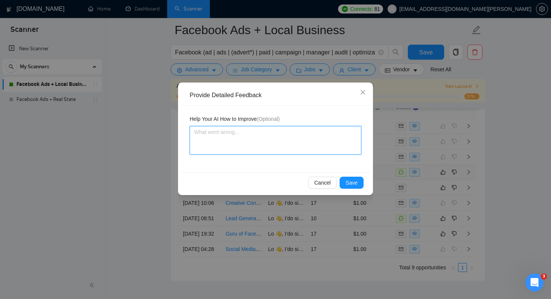
click at [293, 139] on textarea at bounding box center [276, 140] width 172 height 28
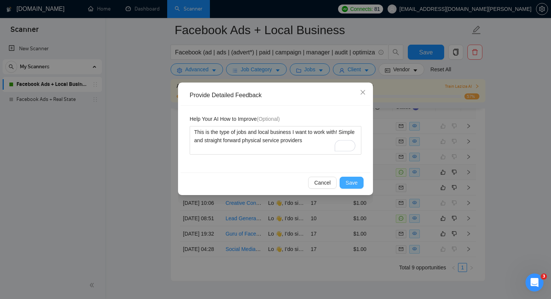
click at [358, 184] on button "Save" at bounding box center [352, 183] width 24 height 12
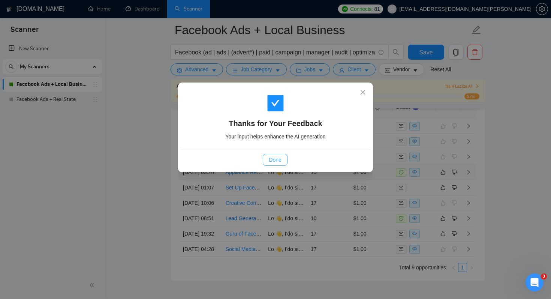
click at [273, 160] on span "Done" at bounding box center [275, 160] width 12 height 8
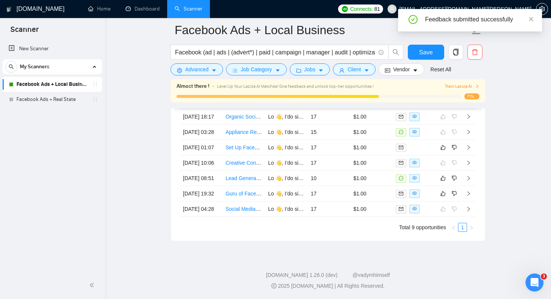
scroll to position [2137, 0]
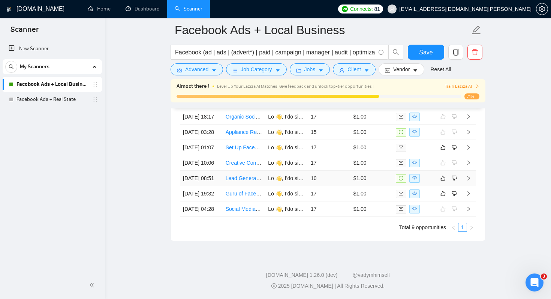
click at [240, 183] on td "Lead Generation Marketer for Short-Term Vacation Rentals" at bounding box center [244, 178] width 43 height 15
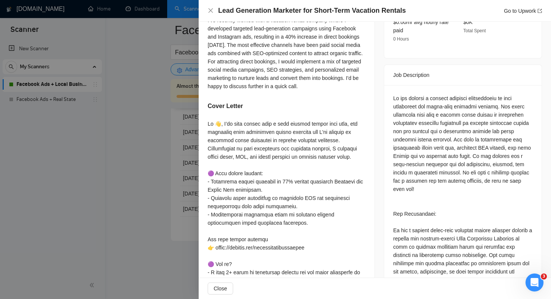
scroll to position [257, 0]
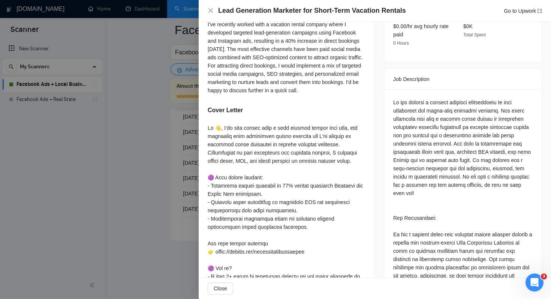
click at [168, 159] on div at bounding box center [275, 149] width 551 height 299
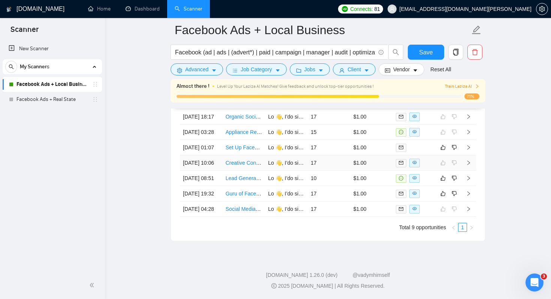
scroll to position [2109, 0]
click at [252, 201] on td "Guru of Facebook Ads" at bounding box center [244, 193] width 43 height 15
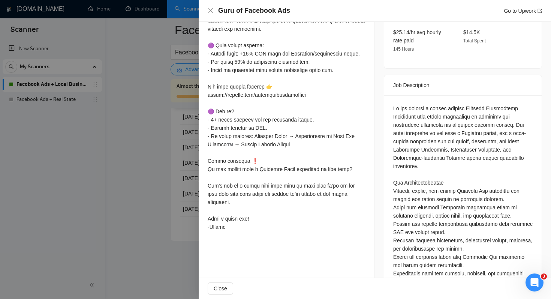
scroll to position [270, 0]
click at [160, 206] on div at bounding box center [275, 149] width 551 height 299
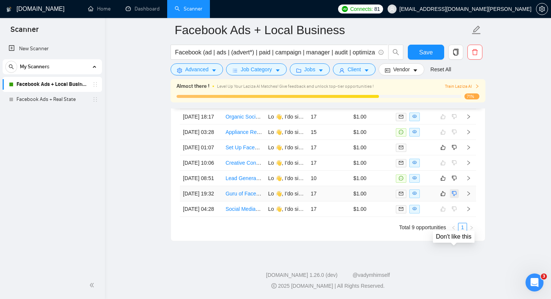
click at [455, 196] on icon "dislike" at bounding box center [454, 193] width 5 height 6
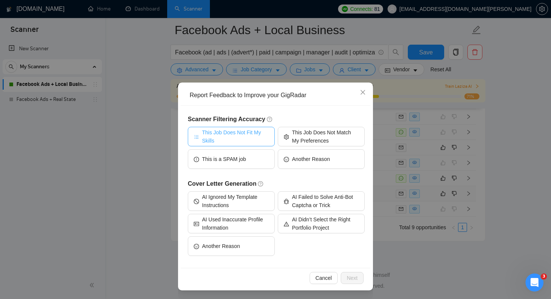
click at [217, 137] on span "This Job Does Not Fit My Skills" at bounding box center [235, 136] width 67 height 16
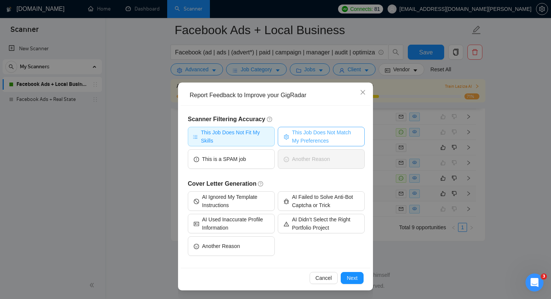
click at [318, 139] on span "This Job Does Not Match My Preferences" at bounding box center [325, 136] width 67 height 16
click at [343, 280] on button "Next" at bounding box center [352, 278] width 23 height 12
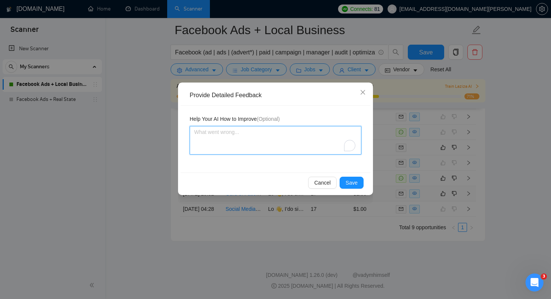
click at [259, 133] on textarea "To enrich screen reader interactions, please activate Accessibility in Grammarl…" at bounding box center [276, 140] width 172 height 28
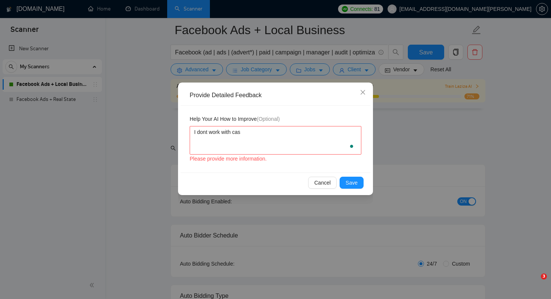
scroll to position [2109, 0]
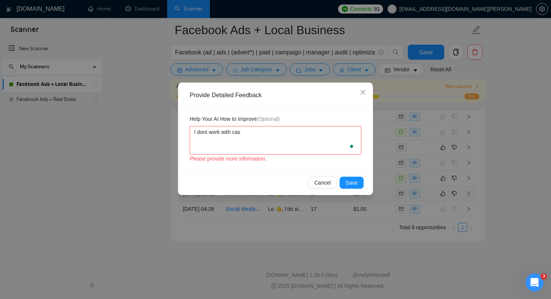
type textarea "I dont work with casi"
type textarea "I dont work with casin"
type textarea "I dont work with casino"
type textarea "I dont work with casinos"
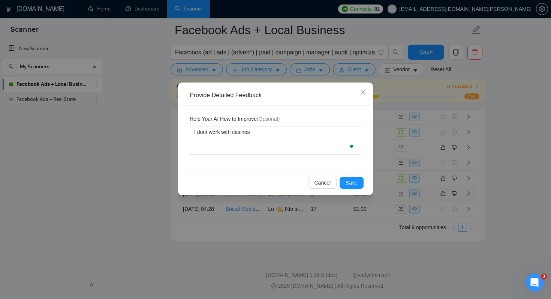
type textarea "I dont work with casinos o"
type textarea "I dont work with casinos or"
type textarea "I dont work with casinos or o"
type textarea "I dont work with casinos or on"
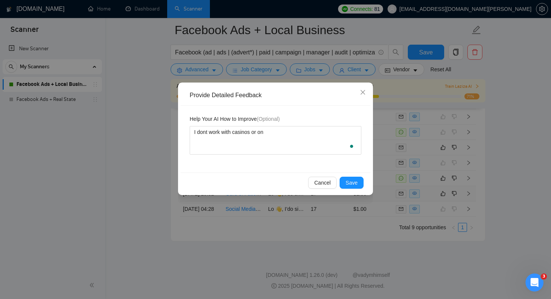
type textarea "I dont work with casinos or onl"
type textarea "I dont work with casinos or onli"
type textarea "I dont work with casinos or onlin"
type textarea "I dont work with casinos or online"
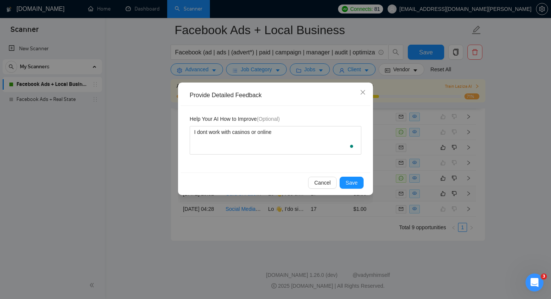
type textarea "I dont work with casinos or online b"
type textarea "I dont work with casinos or online bu"
type textarea "I dont work with casinos or online bus"
type textarea "I dont work with casinos or online busi"
type textarea "I dont work with casinos or online busin"
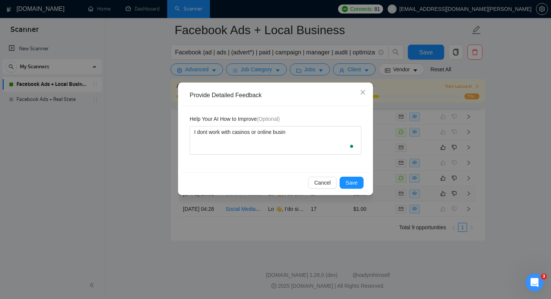
type textarea "I dont work with casinos or online busine"
type textarea "I dont work with casinos or online busines"
type textarea "I dont work with casinos or online business"
type textarea "I dont work with casinos or online businesse"
type textarea "I dont work with casinos or online businesses"
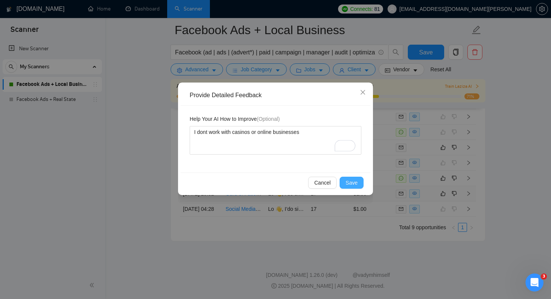
type textarea "I dont work with casinos or online businesses"
click at [357, 183] on span "Save" at bounding box center [352, 182] width 12 height 8
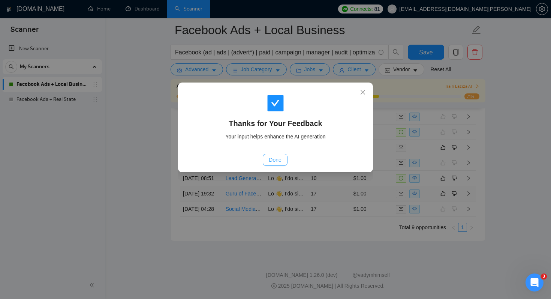
click at [272, 159] on span "Done" at bounding box center [275, 160] width 12 height 8
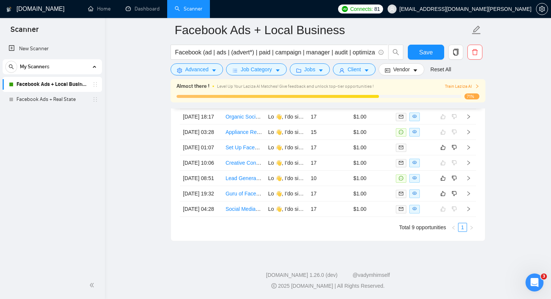
scroll to position [2053, 0]
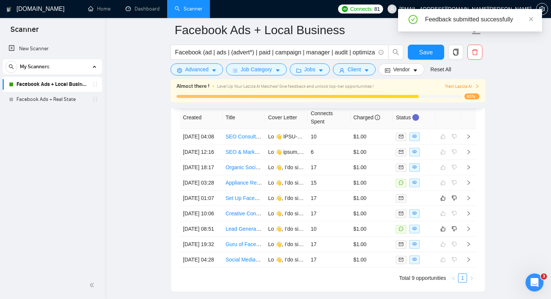
scroll to position [2040, 0]
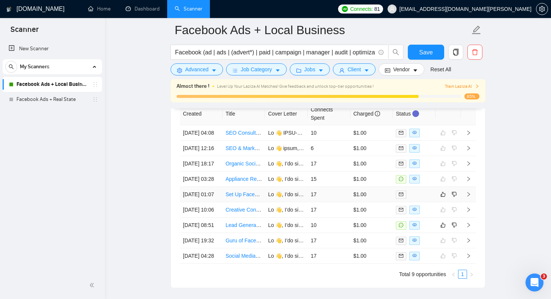
click at [244, 202] on td "Set Up Facebook Recruiting Ads (Employment Category) for Local Appliance Tech H…" at bounding box center [244, 194] width 43 height 15
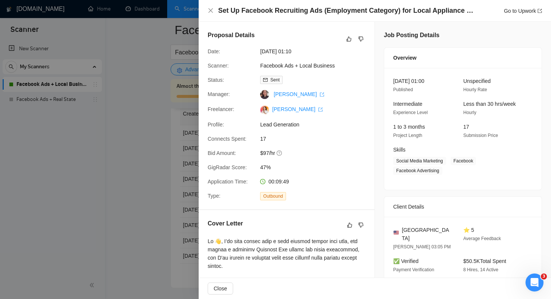
scroll to position [278, 0]
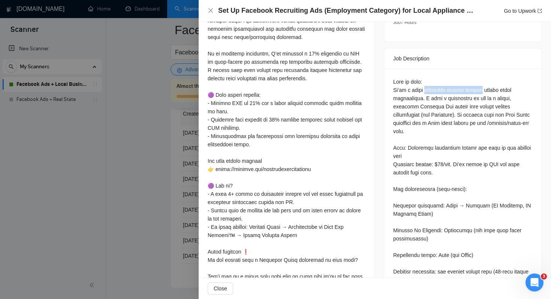
drag, startPoint x: 426, startPoint y: 80, endPoint x: 488, endPoint y: 84, distance: 62.7
copy div "appliance repair company"
click at [178, 185] on div at bounding box center [275, 149] width 551 height 299
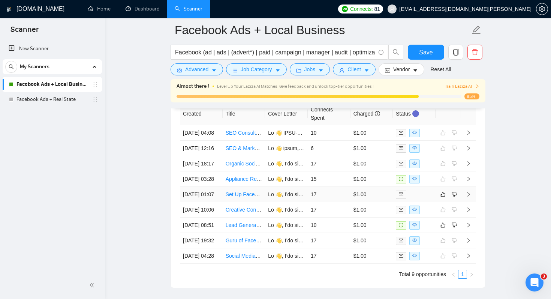
click at [237, 202] on td "Set Up Facebook Recruiting Ads (Employment Category) for Local Appliance Tech H…" at bounding box center [244, 194] width 43 height 15
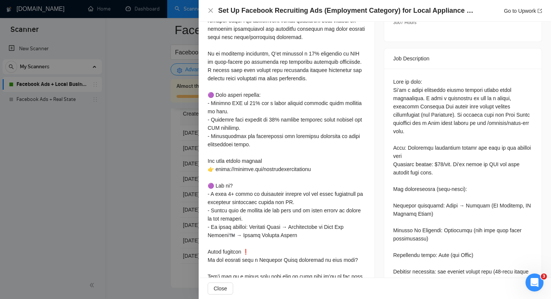
click at [163, 127] on div at bounding box center [275, 149] width 551 height 299
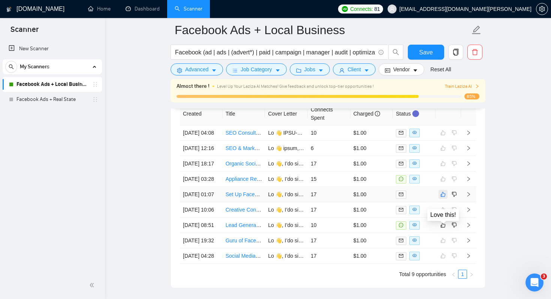
click at [443, 197] on icon "like" at bounding box center [442, 194] width 5 height 6
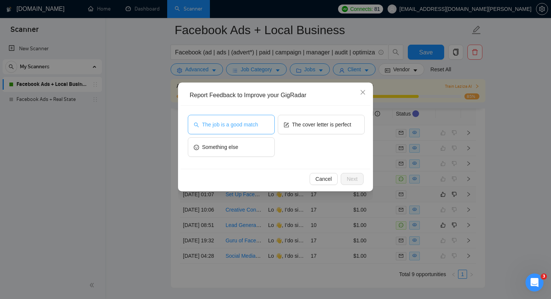
click at [249, 123] on span "The job is a good match" at bounding box center [230, 124] width 56 height 8
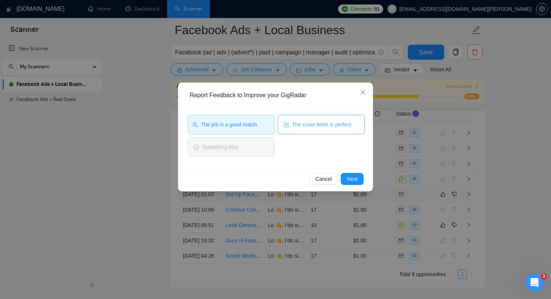
click at [317, 125] on span "The cover letter is perfect" at bounding box center [321, 124] width 59 height 8
click at [359, 182] on button "Next" at bounding box center [352, 179] width 23 height 12
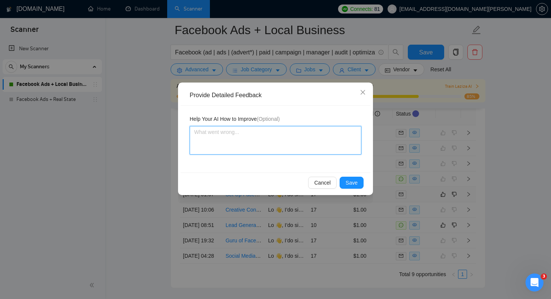
click at [289, 133] on textarea at bounding box center [276, 140] width 172 height 28
type textarea "T"
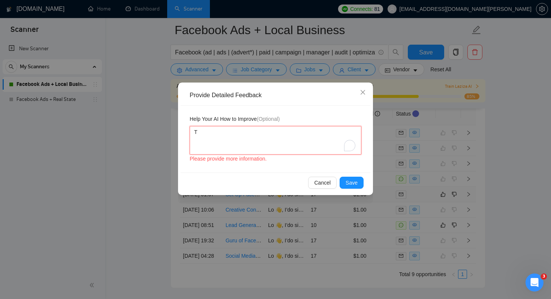
type textarea "Th"
type textarea "Thi"
type textarea "This"
type textarea "This i"
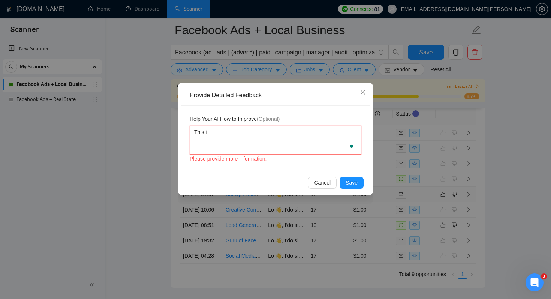
type textarea "This is"
type textarea "This is g"
type textarea "This is go"
type textarea "This is goo"
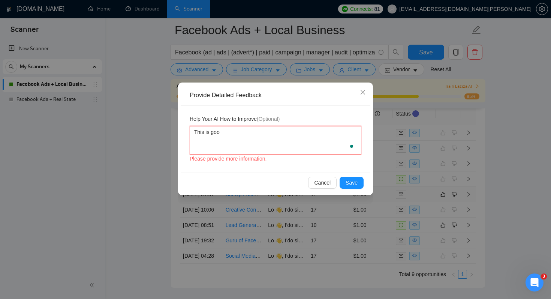
type textarea "This is good"
type textarea "This is good,"
type textarea "This is good"
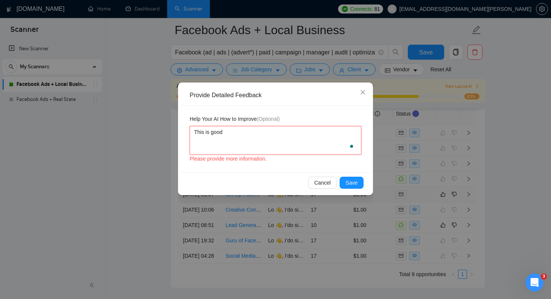
type textarea "This is good"
type textarea "This is good t"
type textarea "This is good ty"
type textarea "This is good typ"
type textarea "This is good type"
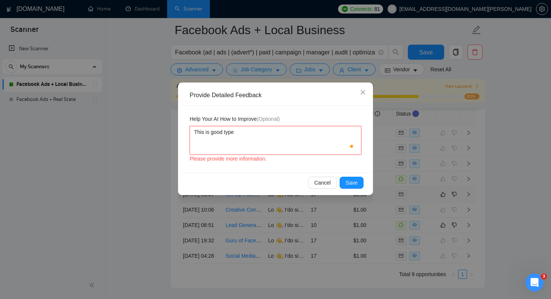
type textarea "This is good type"
type textarea "This is good type o"
type textarea "This is good type of"
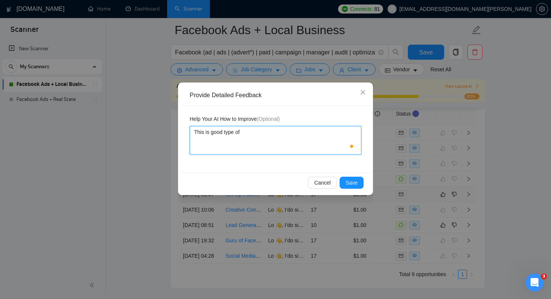
type textarea "This is good type of"
type textarea "This is good type of j"
type textarea "This is good type of jo"
type textarea "This is good type of job"
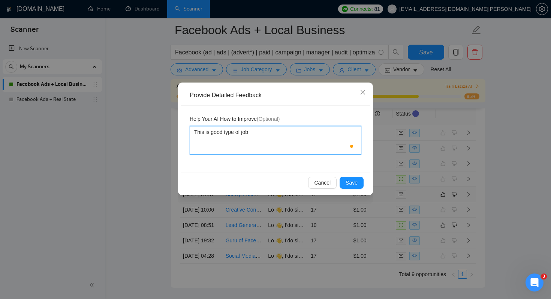
type textarea "This is good type of job a"
type textarea "This is good type of job ad"
type textarea "This is good type of job a"
type textarea "This is good type of job an"
type textarea "This is good type of job and"
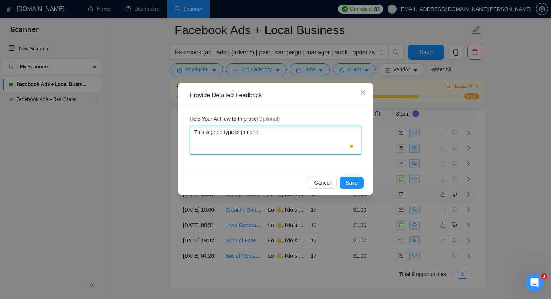
type textarea "This is good type of job and"
type textarea "This is good type of job and c"
type textarea "This is good type of job and cl"
type textarea "This is good type of job and cli"
type textarea "This is good type of job and clie"
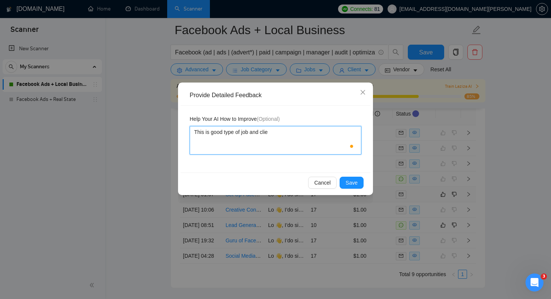
type textarea "This is good type of job and clien"
type textarea "This is good type of job and client"
type textarea "This is good type of job and client,"
paste textarea "appliance repair company"
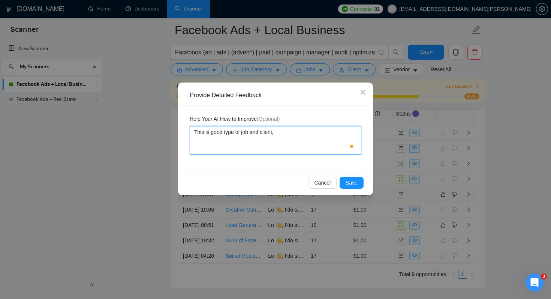
type textarea "This is good type of job and client, appliance repair company"
type textarea "This is good type of job and client, vappliance repair company"
type textarea "This is good type of job and client, veappliance repair company"
type textarea "This is good type of job and client, verappliance repair company"
type textarea "This is good type of job and client, veryappliance repair company"
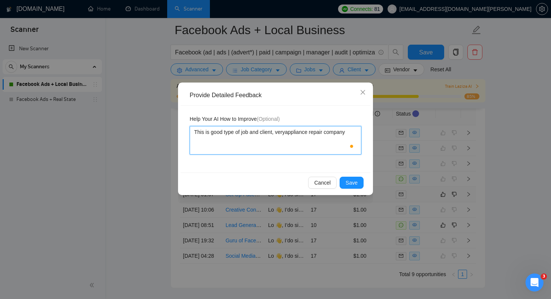
type textarea "This is good type of job and client, very appliance repair company"
type textarea "This is good type of job and client, very sappliance repair company"
type textarea "This is good type of job and client, very stappliance repair company"
type textarea "This is good type of job and client, very strappliance repair company"
type textarea "This is good type of job and client, very straappliance repair company"
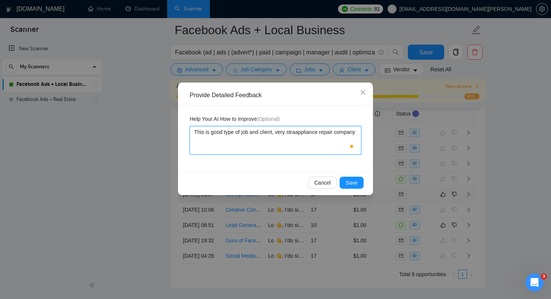
type textarea "This is good type of job and client, very straiappliance repair company"
type textarea "This is good type of job and client, very straigappliance repair company"
type textarea "This is good type of job and client, very straighappliance repair company"
type textarea "This is good type of job and client, very straightappliance repair company"
type textarea "This is good type of job and client, very straight appliance repair company"
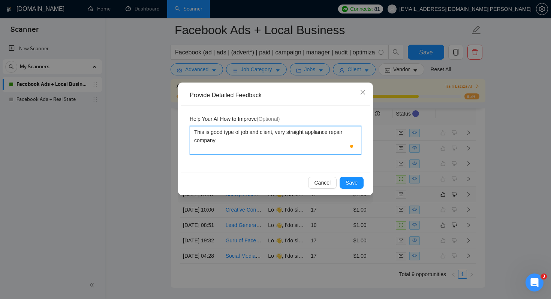
type textarea "This is good type of job and client, very straight fappliance repair company"
type textarea "This is good type of job and client, very straight foappliance repair company"
type textarea "This is good type of job and client, very straight forappliance repair company"
type textarea "This is good type of job and client, very straight forwappliance repair company"
type textarea "This is good type of job and client, very straight forwaappliance repair company"
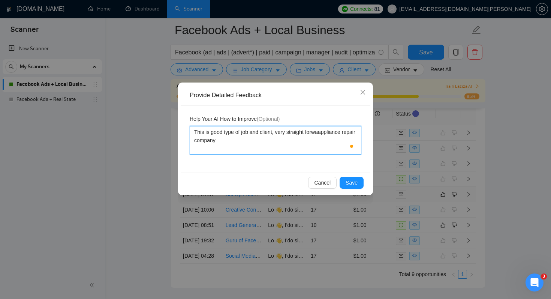
type textarea "This is good type of job and client, very straight forwarappliance repair compa…"
type textarea "This is good type of job and client, very straight forwardappliance repair comp…"
type textarea "This is good type of job and client, very straight forward appliance repair com…"
type textarea "This is good type of job and client, very straight forward sappliance repair co…"
type textarea "This is good type of job and client, very straight forward seappliance repair c…"
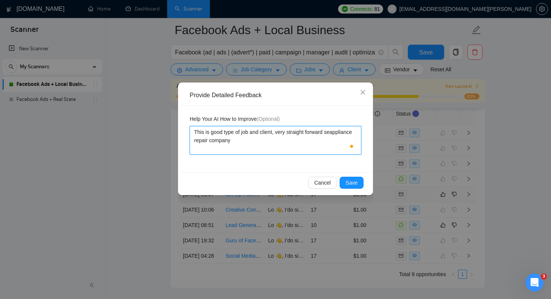
type textarea "This is good type of job and client, very straight forward serappliance repair …"
type textarea "This is good type of job and client, very straight forward servappliance repair…"
type textarea "This is good type of job and client, very straight forward serviappliance repai…"
type textarea "This is good type of job and client, very straight forward servicappliance repa…"
type textarea "This is good type of job and client, very straight forward serviceappliance rep…"
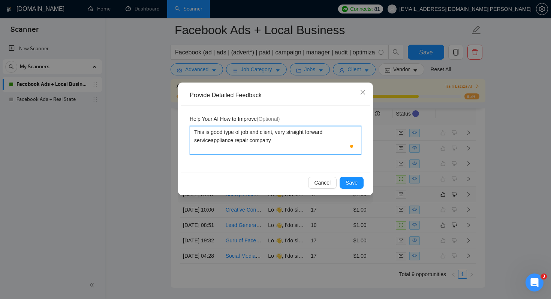
type textarea "This is good type of job and client, very straight forward service:appliance re…"
type textarea "This is good type of job and client, very straight forward service: appliance r…"
click at [355, 183] on span "Save" at bounding box center [352, 182] width 12 height 8
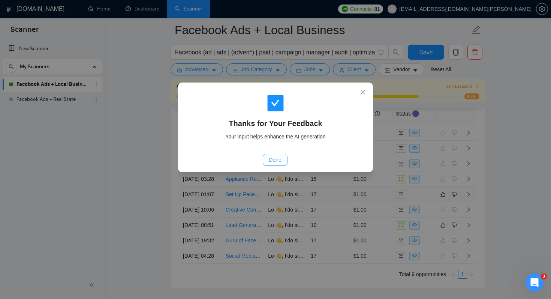
click at [279, 160] on span "Done" at bounding box center [275, 160] width 12 height 8
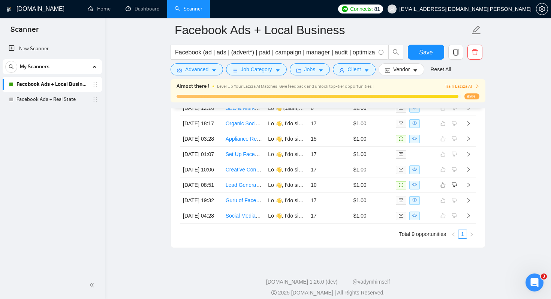
scroll to position [2093, 0]
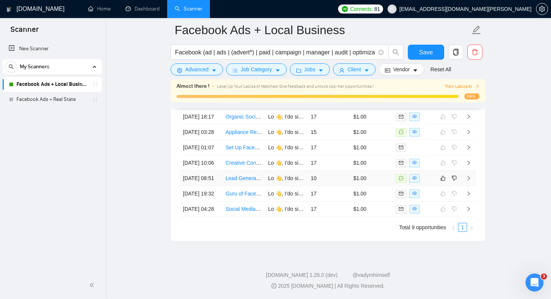
click at [229, 186] on td "Lead Generation Marketer for Short-Term Vacation Rentals" at bounding box center [244, 178] width 43 height 15
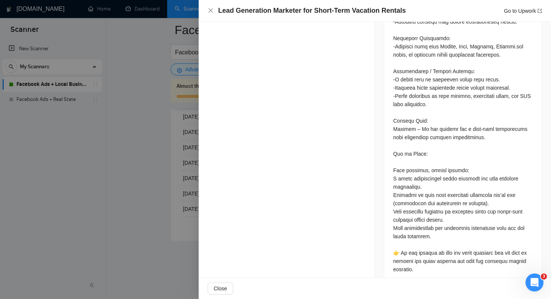
scroll to position [819, 0]
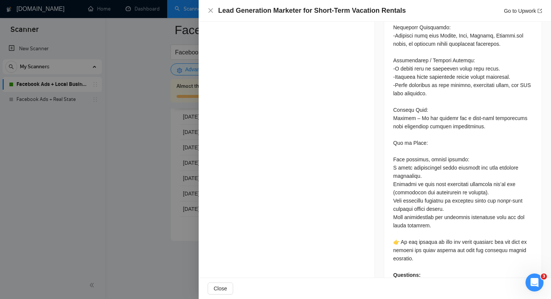
click at [133, 199] on div at bounding box center [275, 149] width 551 height 299
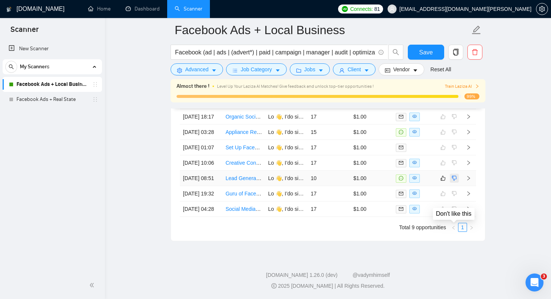
click at [456, 181] on icon "dislike" at bounding box center [454, 178] width 5 height 5
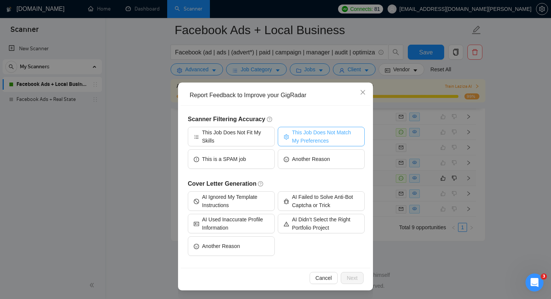
click at [314, 131] on span "This Job Does Not Match My Preferences" at bounding box center [325, 136] width 67 height 16
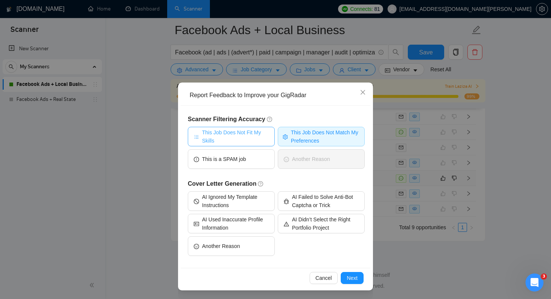
click at [253, 132] on span "This Job Does Not Fit My Skills" at bounding box center [235, 136] width 67 height 16
click at [352, 277] on span "Next" at bounding box center [352, 278] width 11 height 8
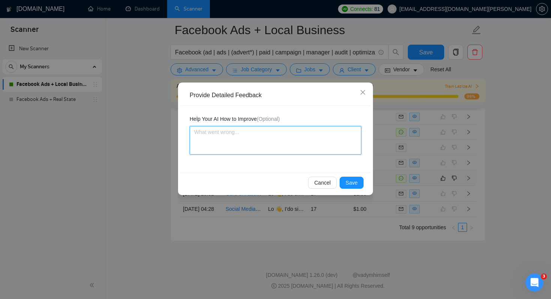
click at [261, 139] on textarea at bounding box center [276, 140] width 172 height 28
click at [284, 131] on textarea "Not my niche, it's an online business NOT a physicall business" at bounding box center [276, 140] width 172 height 28
click at [325, 133] on textarea "Not my niche, it's an online business targeting B2B, NOT a physicall business t…" at bounding box center [276, 140] width 172 height 28
click at [280, 141] on textarea "Not my niche, it's an online business targeting B2B, My niche is physicall busi…" at bounding box center [276, 140] width 172 height 28
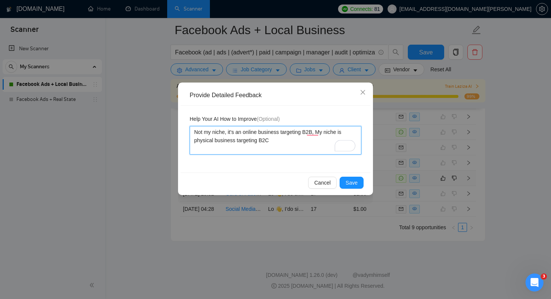
click at [236, 141] on textarea "Not my niche, it's an online business targeting B2B, My niche is physical busin…" at bounding box center [276, 140] width 172 height 28
click at [311, 141] on textarea "Not my niche, it's an online business targeting B2B, My niche is physical busin…" at bounding box center [276, 140] width 172 height 28
click at [356, 180] on span "Save" at bounding box center [352, 182] width 12 height 8
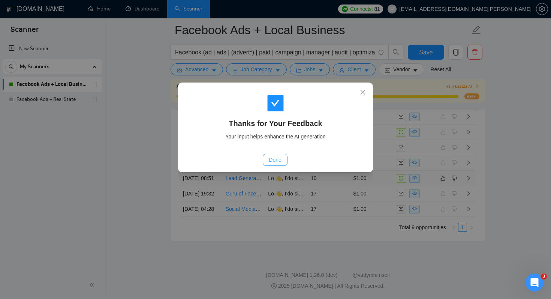
click at [277, 159] on span "Done" at bounding box center [275, 160] width 12 height 8
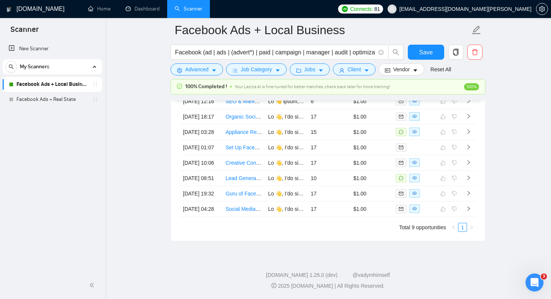
scroll to position [2045, 0]
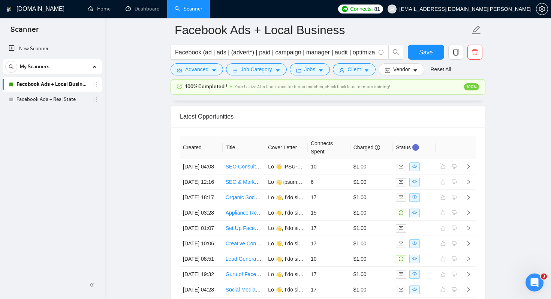
scroll to position [1996, 0]
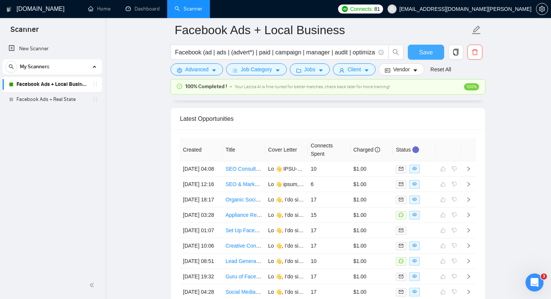
click at [428, 51] on span "Save" at bounding box center [425, 52] width 13 height 9
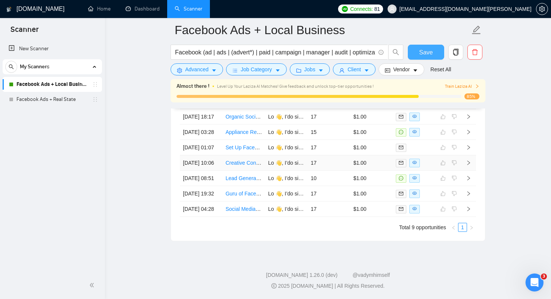
scroll to position [2154, 0]
click at [469, 95] on span "85%" at bounding box center [471, 96] width 15 height 6
click at [478, 88] on span at bounding box center [477, 86] width 4 height 7
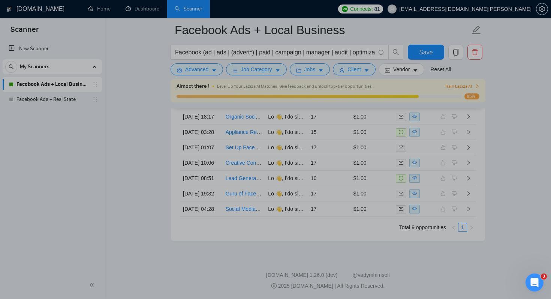
scroll to position [0, 0]
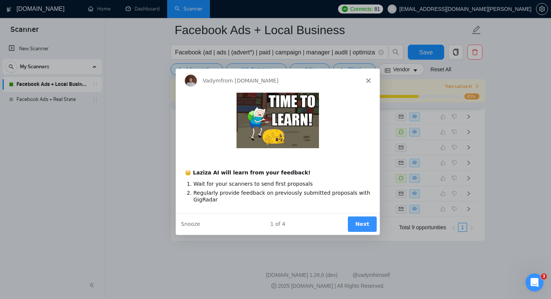
click at [368, 80] on polygon "Close" at bounding box center [368, 80] width 4 height 4
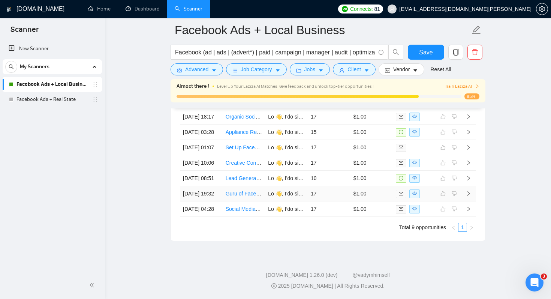
scroll to position [2120, 0]
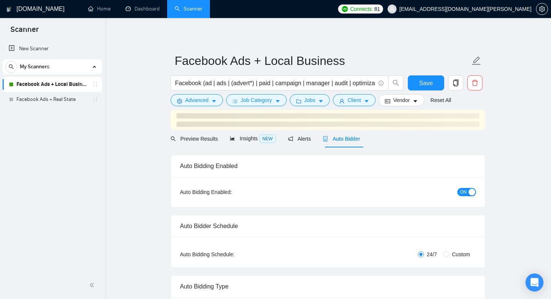
checkbox input "true"
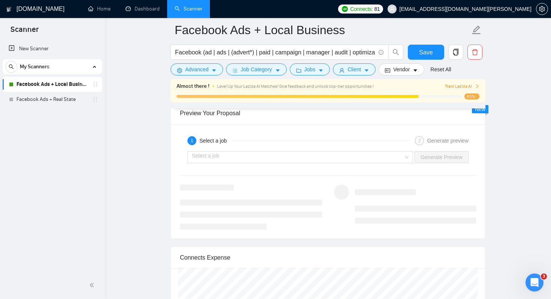
scroll to position [1478, 0]
click at [405, 159] on div "Select a job" at bounding box center [300, 158] width 226 height 12
click at [382, 132] on div "1 Select a job 2 Generate preview Select a job Generate Preview" at bounding box center [328, 182] width 314 height 114
click at [403, 158] on div "Select a job" at bounding box center [300, 158] width 226 height 12
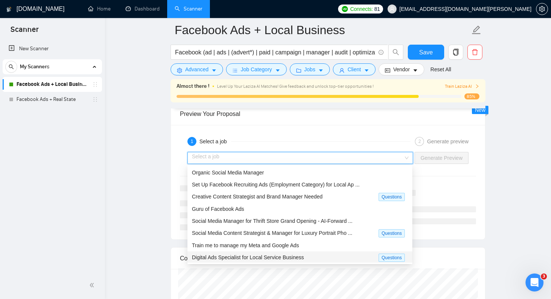
click at [314, 253] on div "Digital Ads Specialist for Local Service Business" at bounding box center [285, 257] width 187 height 9
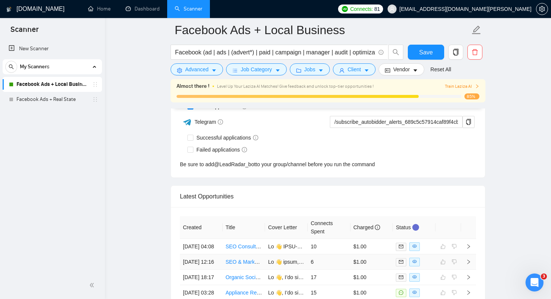
scroll to position [1979, 0]
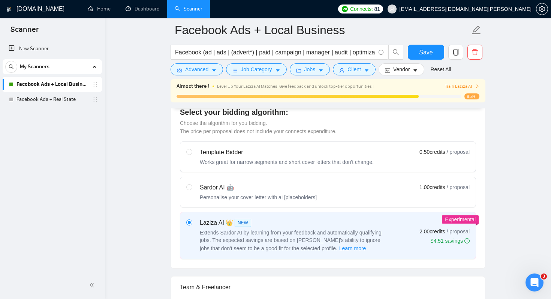
scroll to position [211, 0]
